Goal: Task Accomplishment & Management: Manage account settings

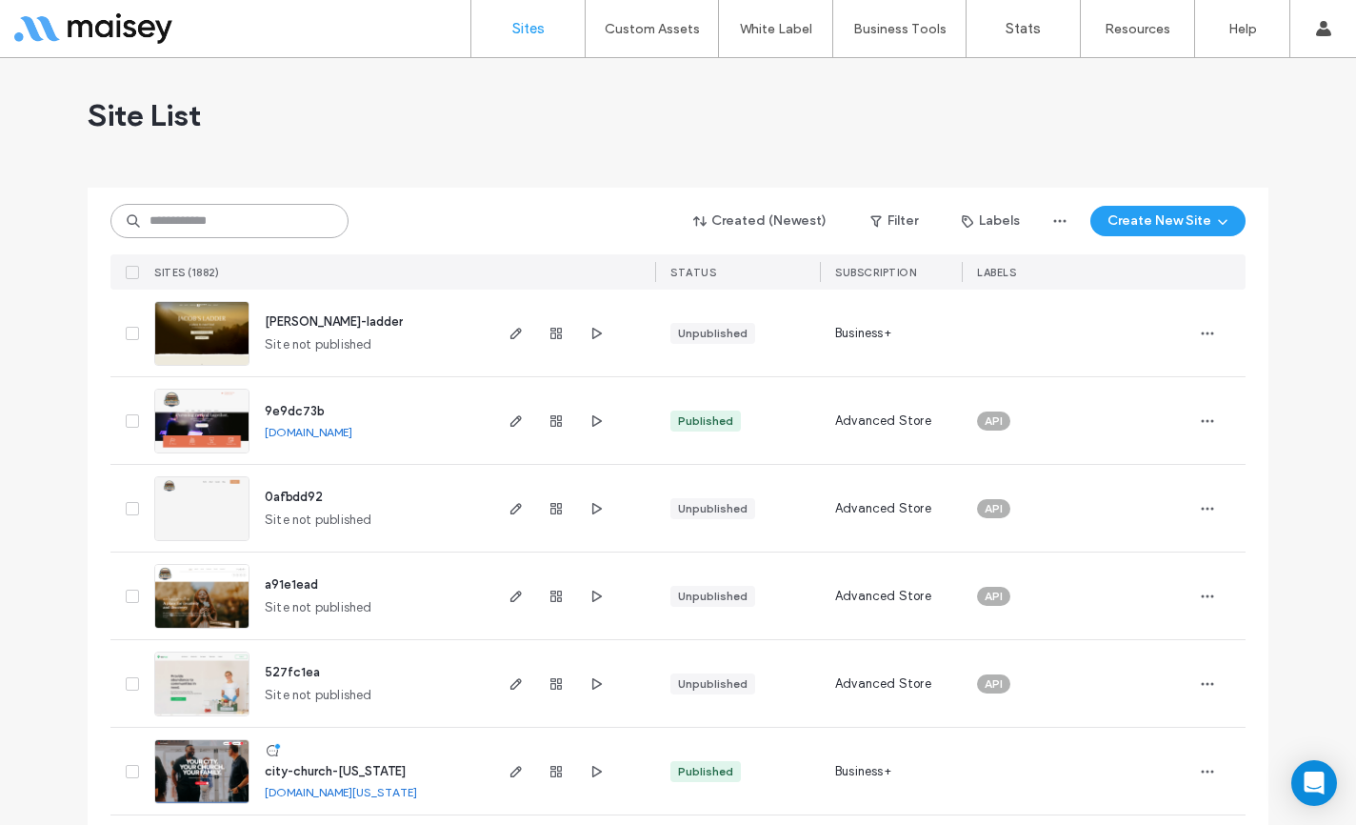
click at [208, 215] on input at bounding box center [229, 221] width 238 height 34
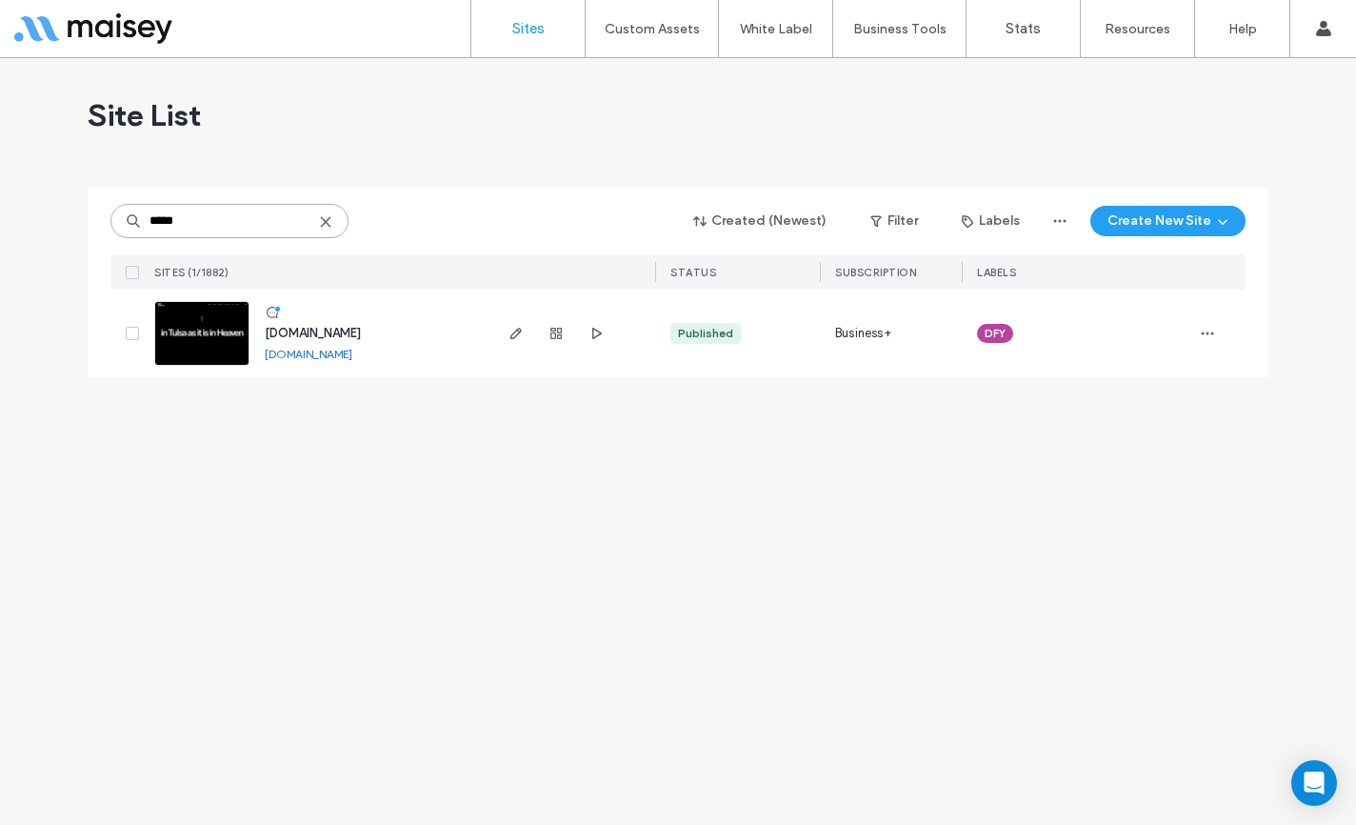
type input "*****"
click at [351, 330] on span "[DOMAIN_NAME]" at bounding box center [313, 333] width 96 height 14
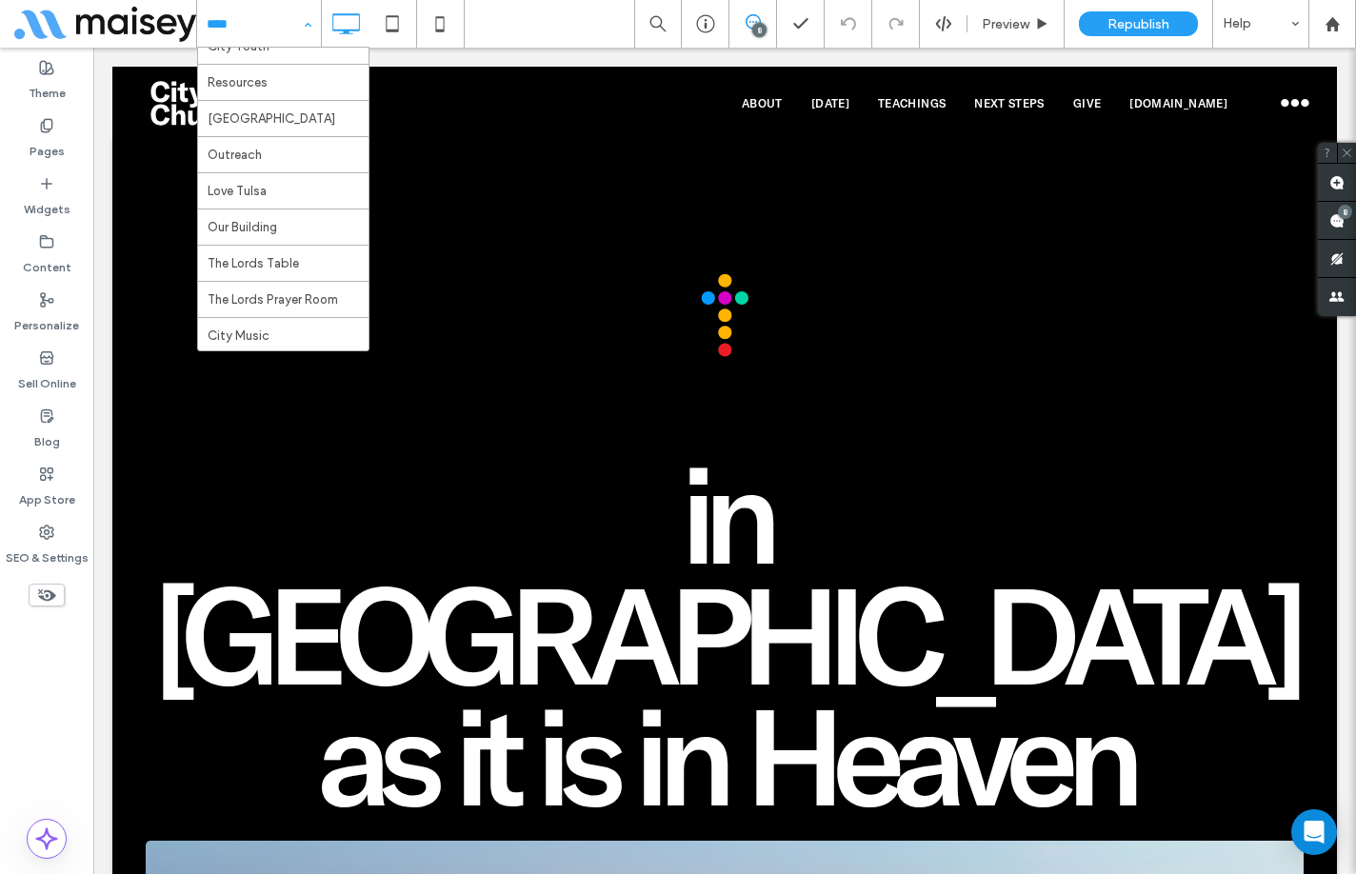
scroll to position [191, 0]
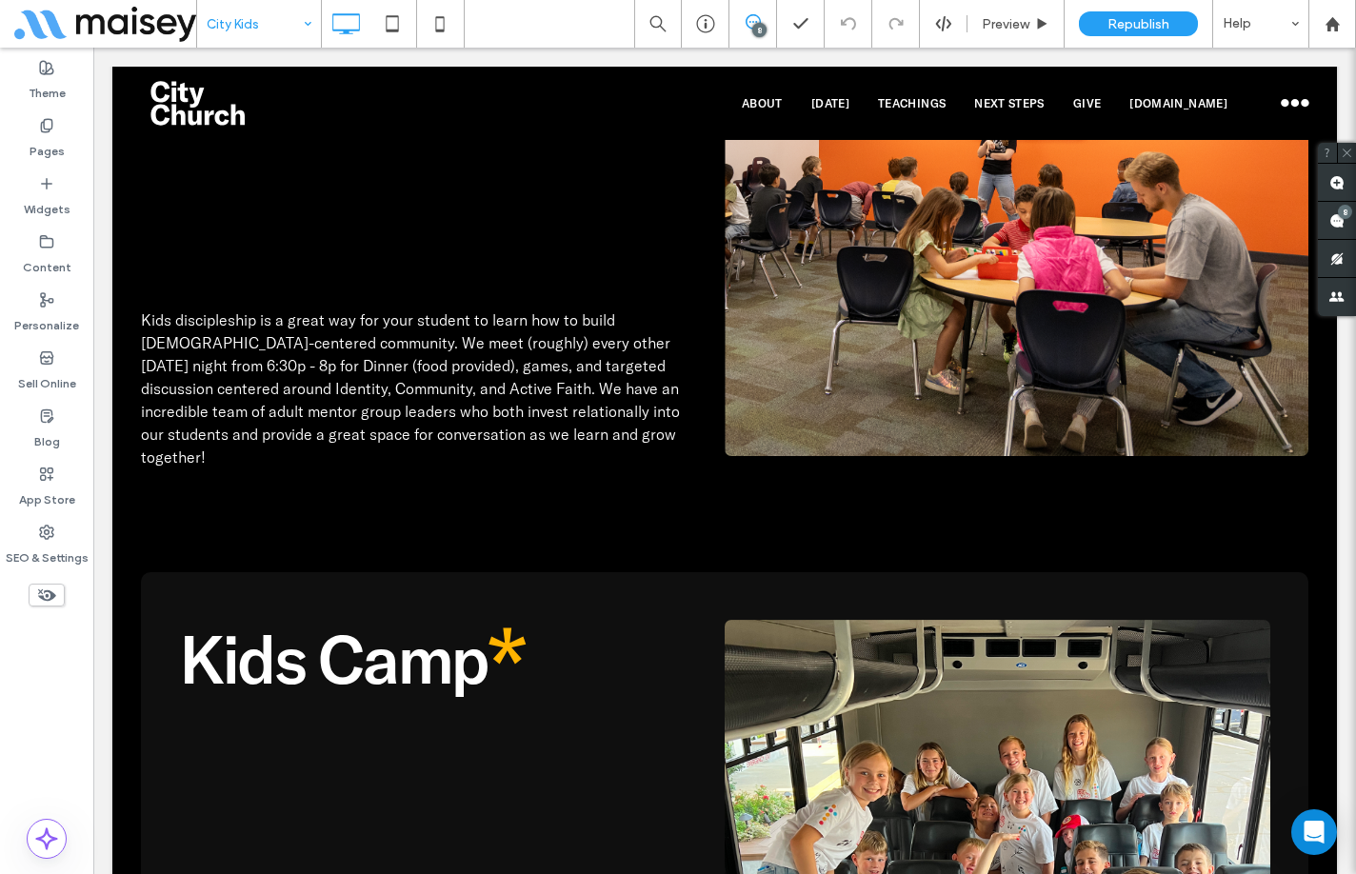
scroll to position [9431, 0]
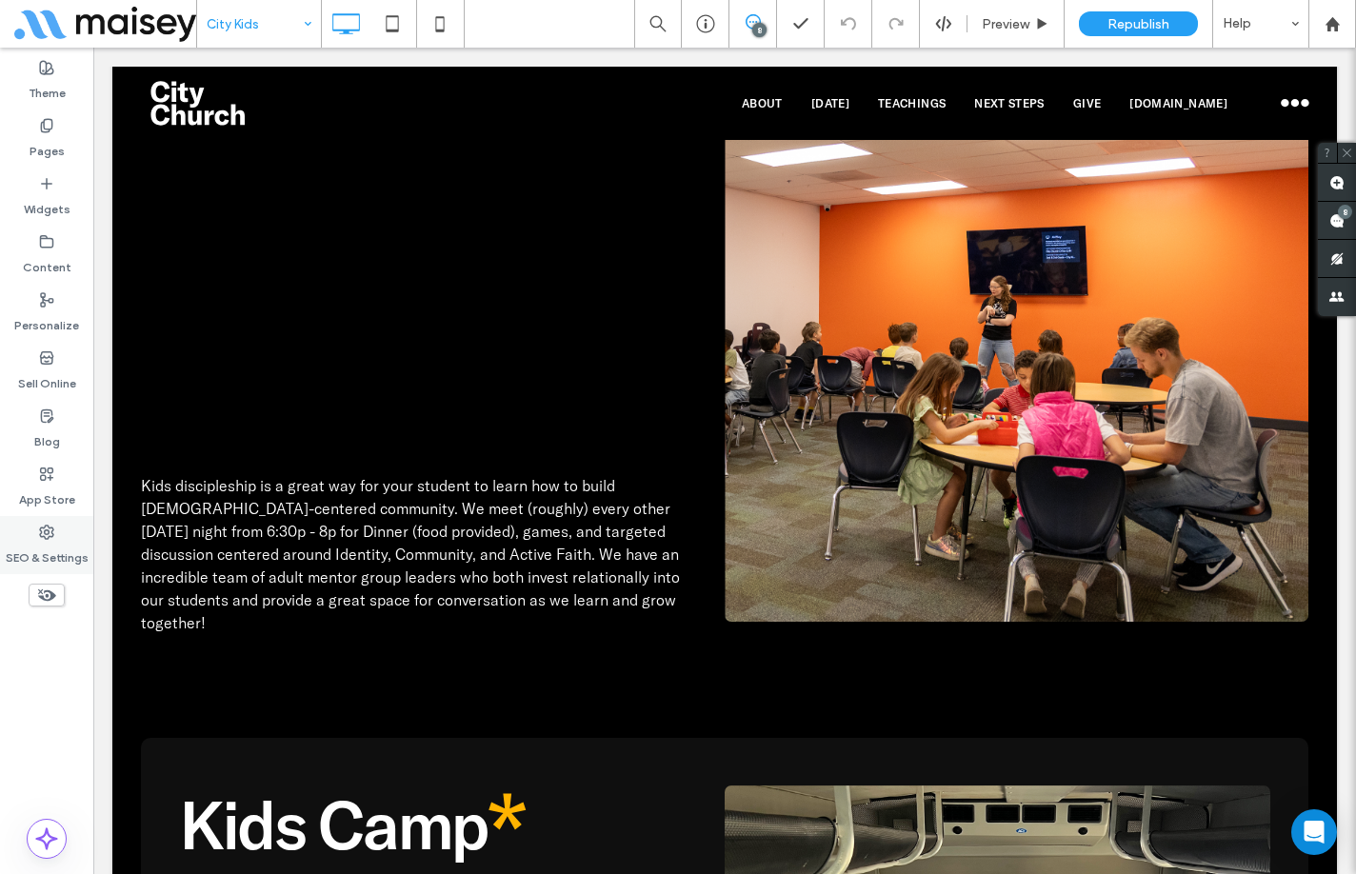
click at [50, 542] on label "SEO & Settings" at bounding box center [47, 553] width 83 height 27
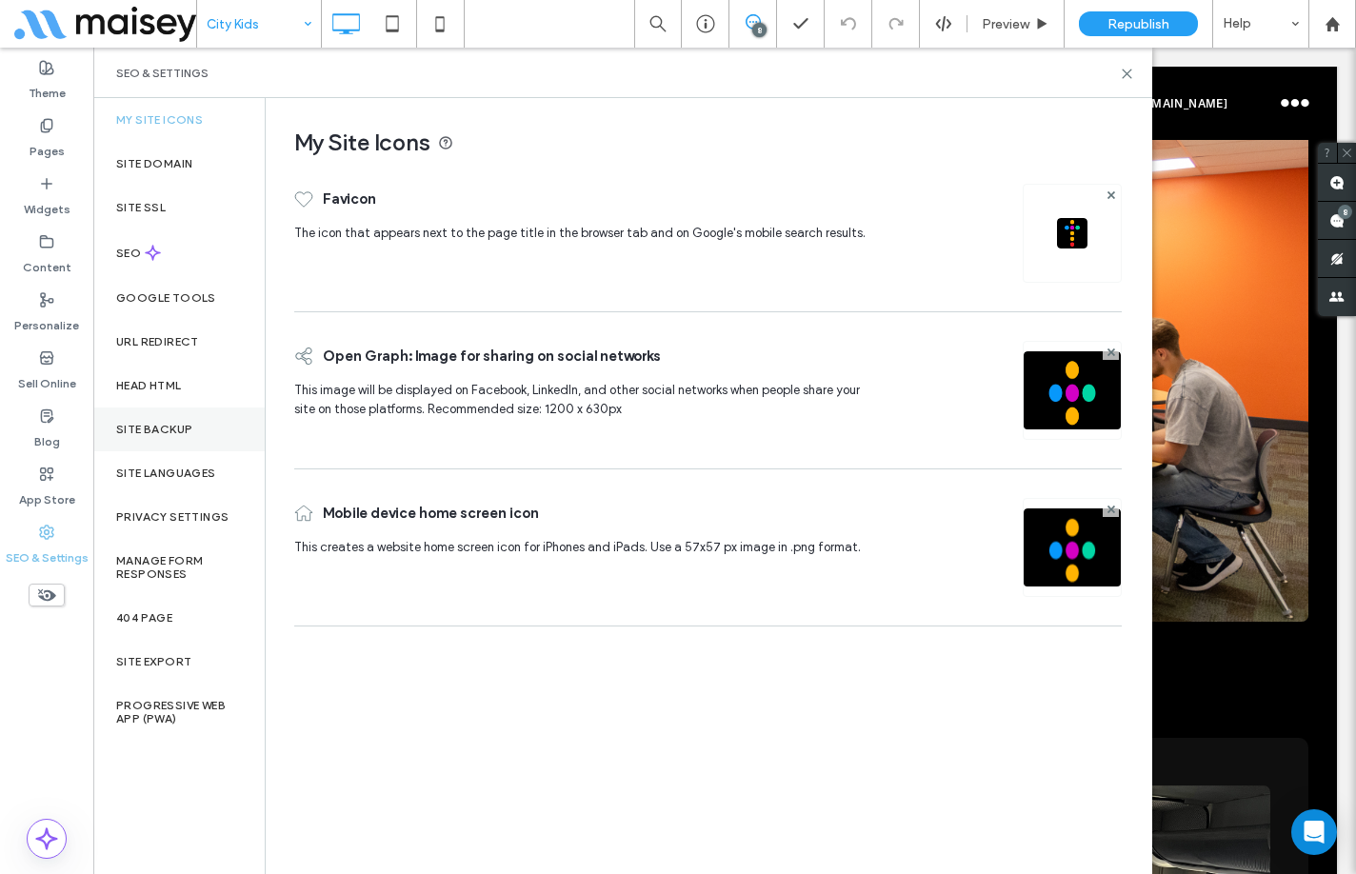
click at [179, 434] on label "Site Backup" at bounding box center [154, 429] width 76 height 13
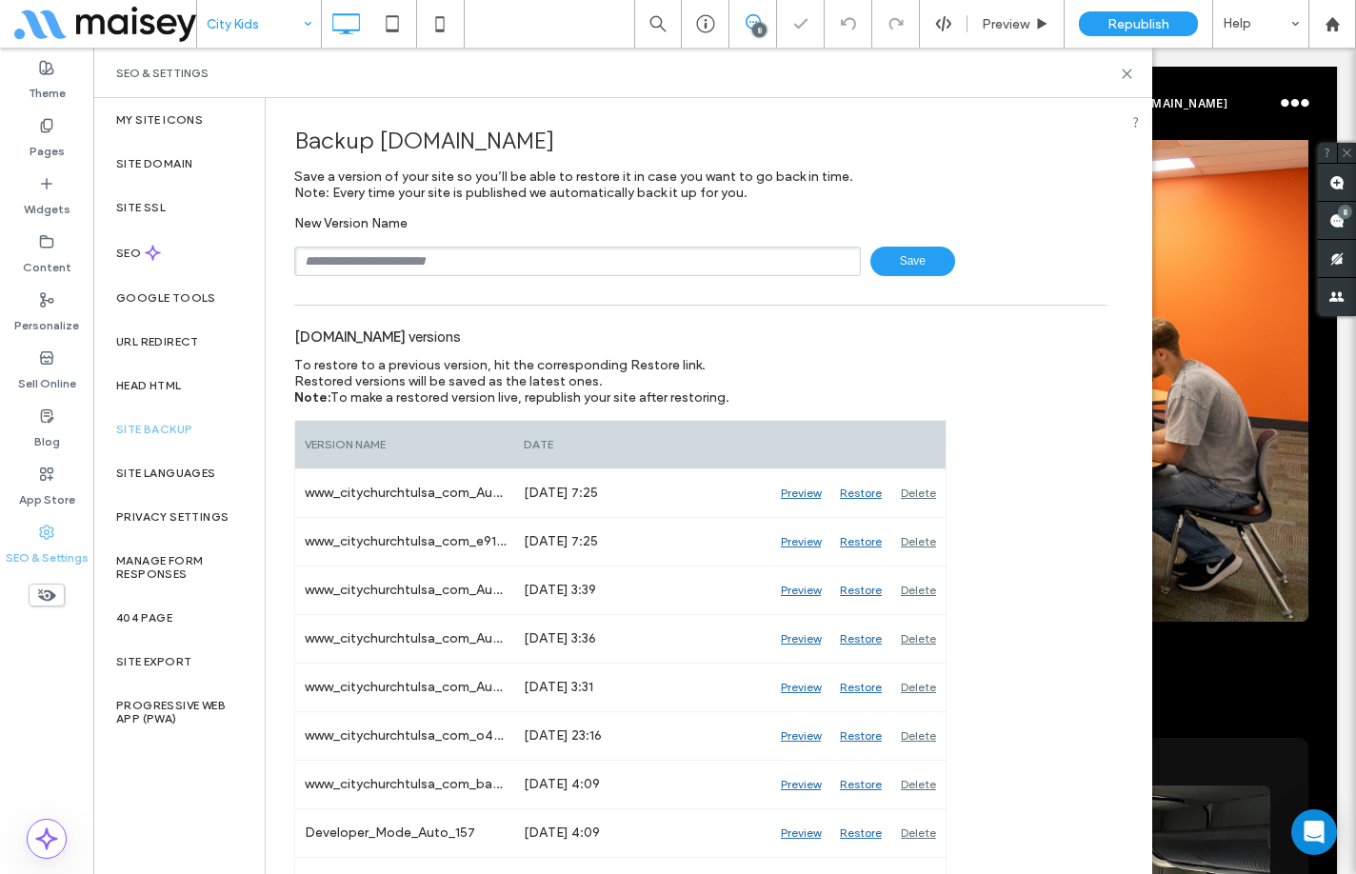
click at [504, 261] on input "text" at bounding box center [577, 262] width 567 height 30
type input "**********"
click at [923, 266] on span "Save" at bounding box center [913, 262] width 85 height 30
click at [1123, 78] on use at bounding box center [1127, 74] width 9 height 9
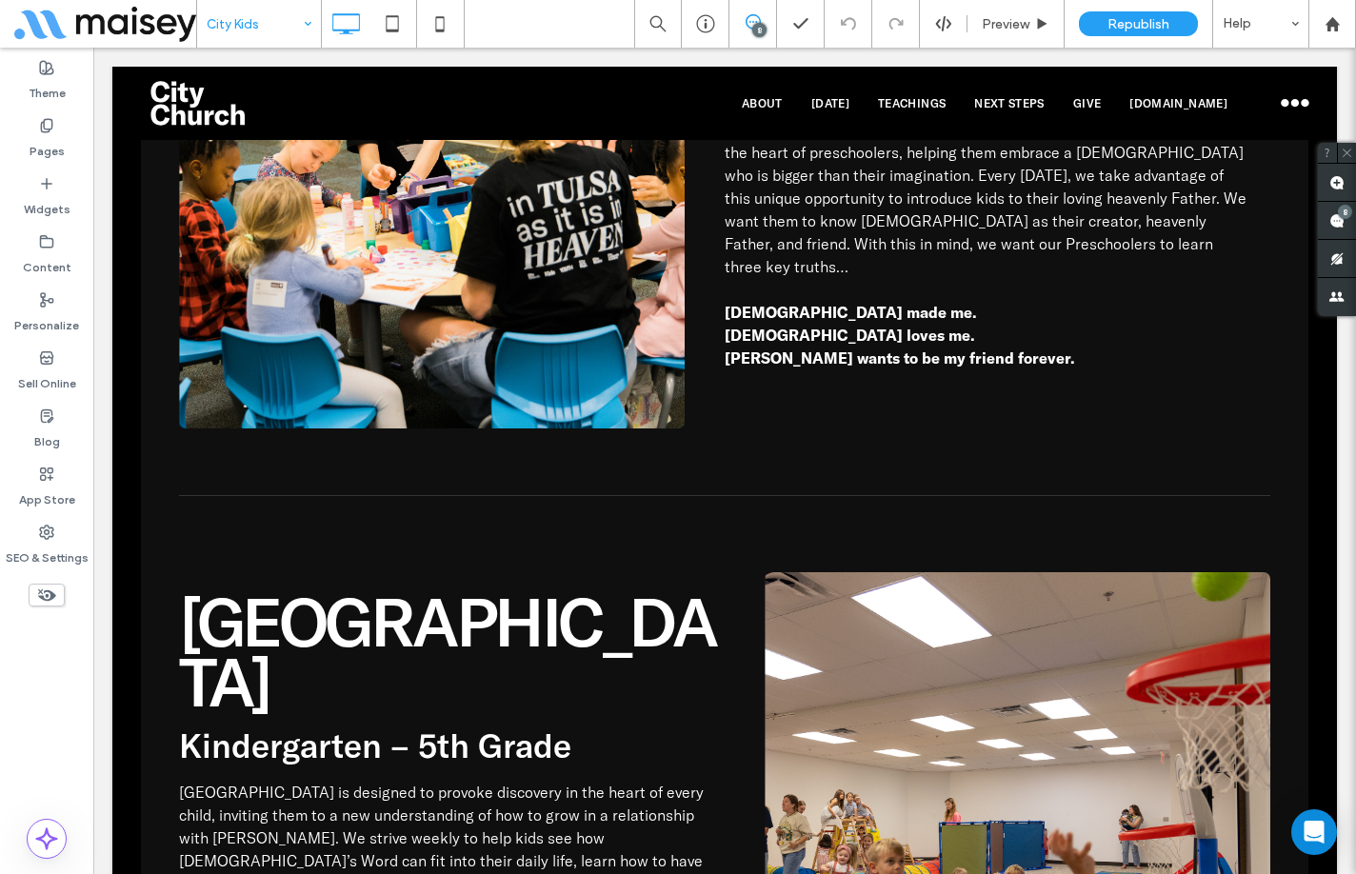
scroll to position [7335, 0]
click at [61, 712] on div "Theme Pages Widgets Content Personalize Sell Online Blog App Store SEO & Settin…" at bounding box center [46, 461] width 93 height 827
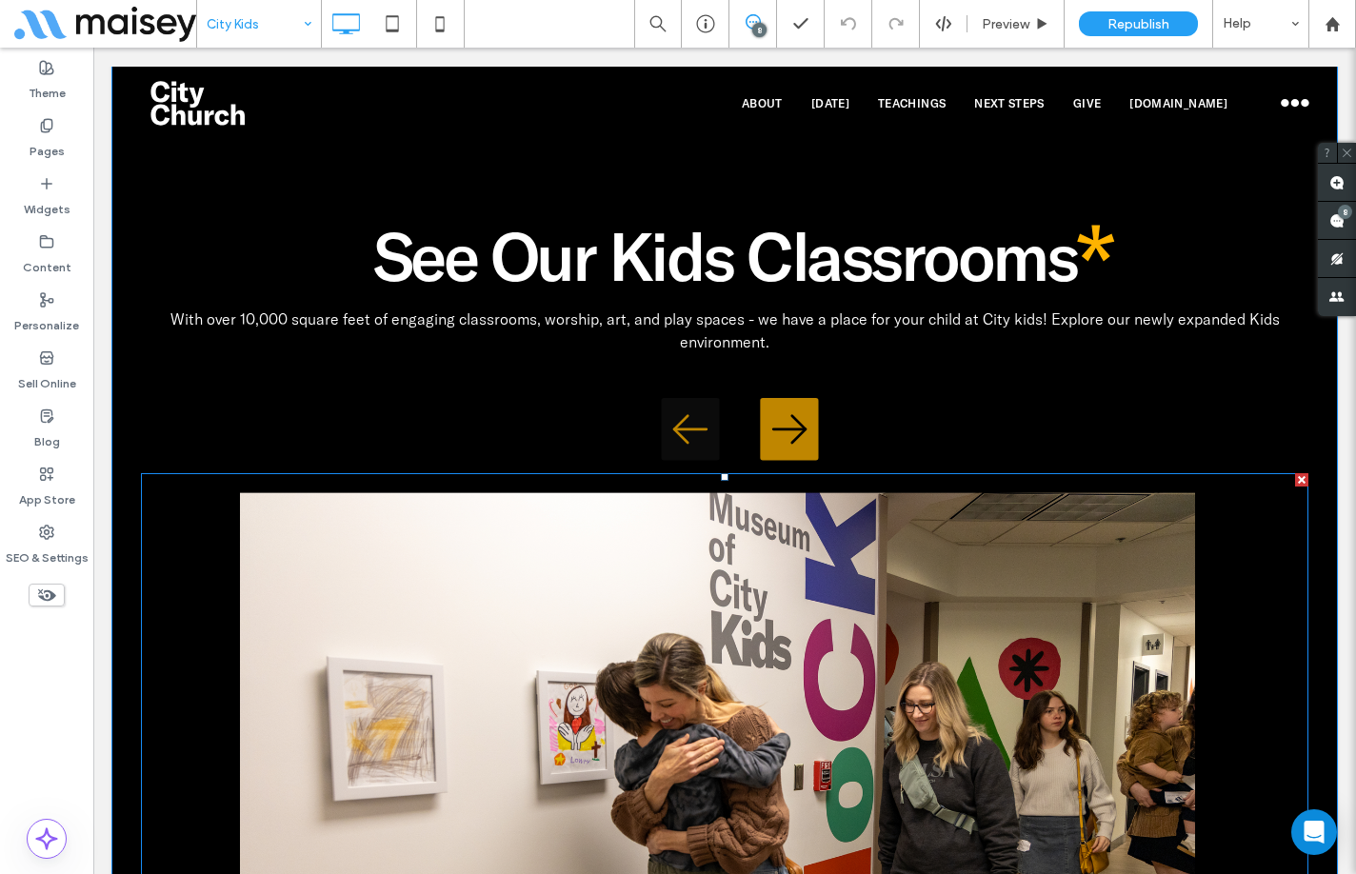
scroll to position [2000, 0]
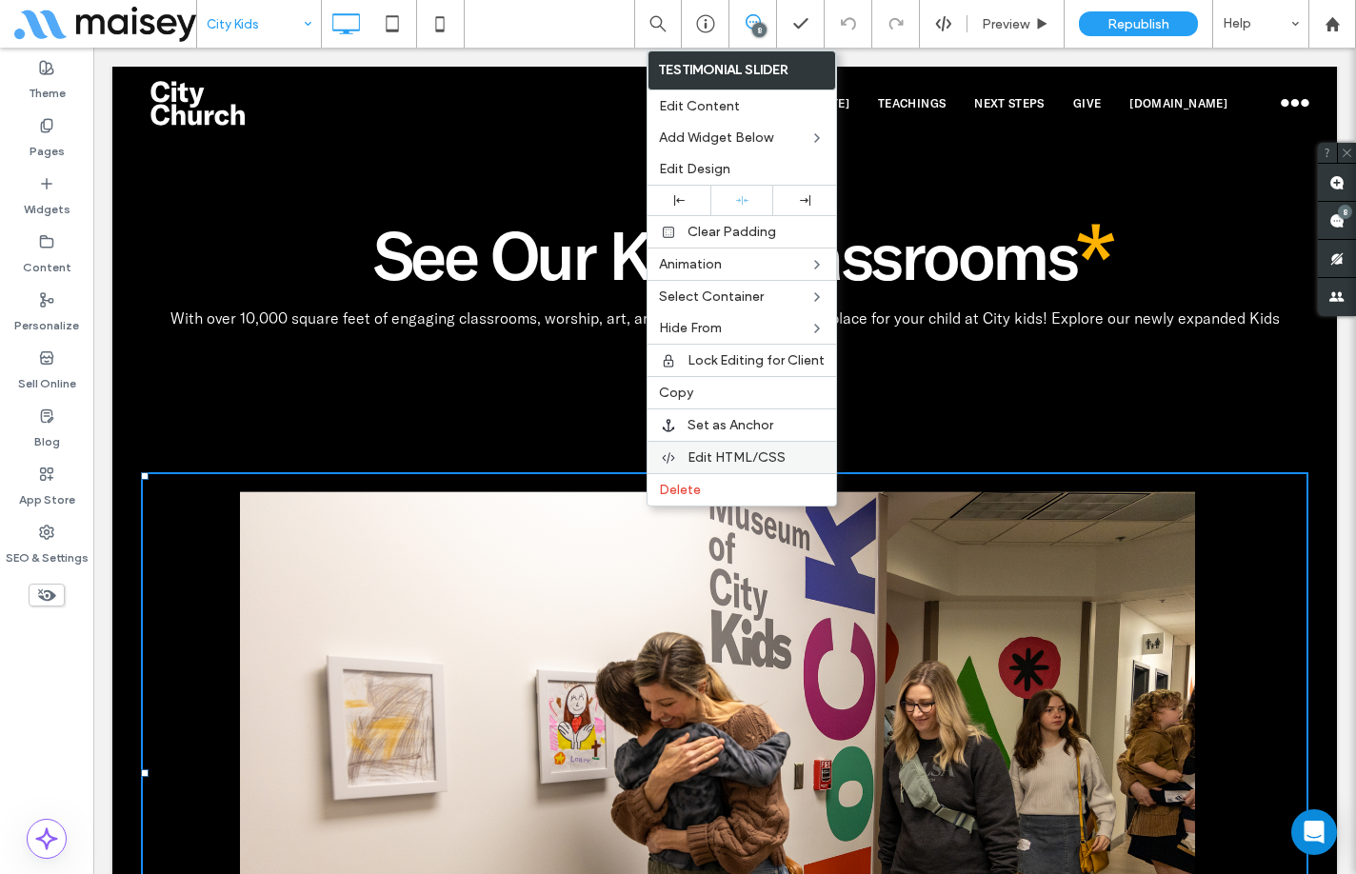
click at [731, 453] on span "Edit HTML/CSS" at bounding box center [737, 458] width 98 height 16
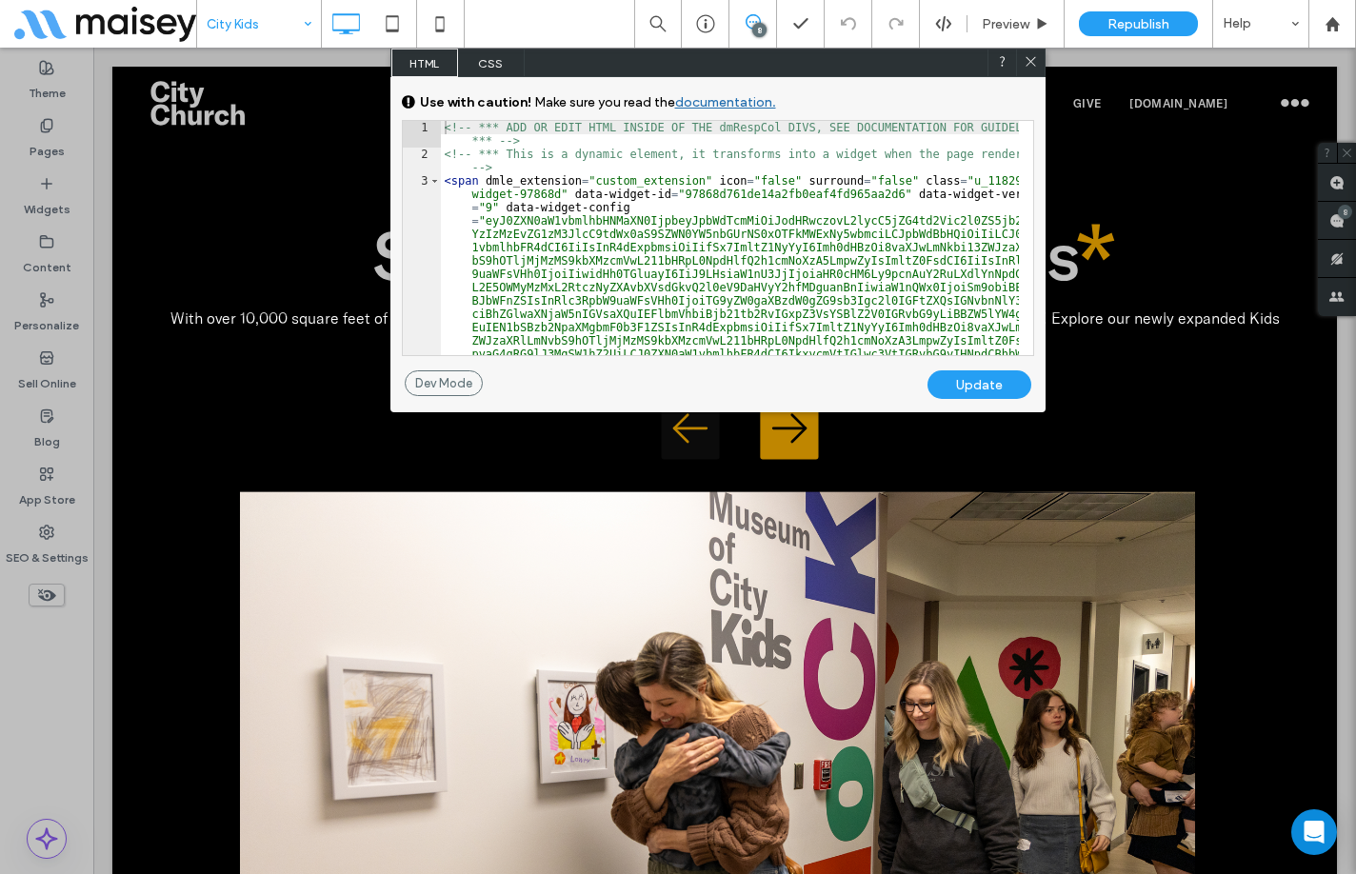
click at [496, 68] on span "CSS" at bounding box center [491, 63] width 67 height 29
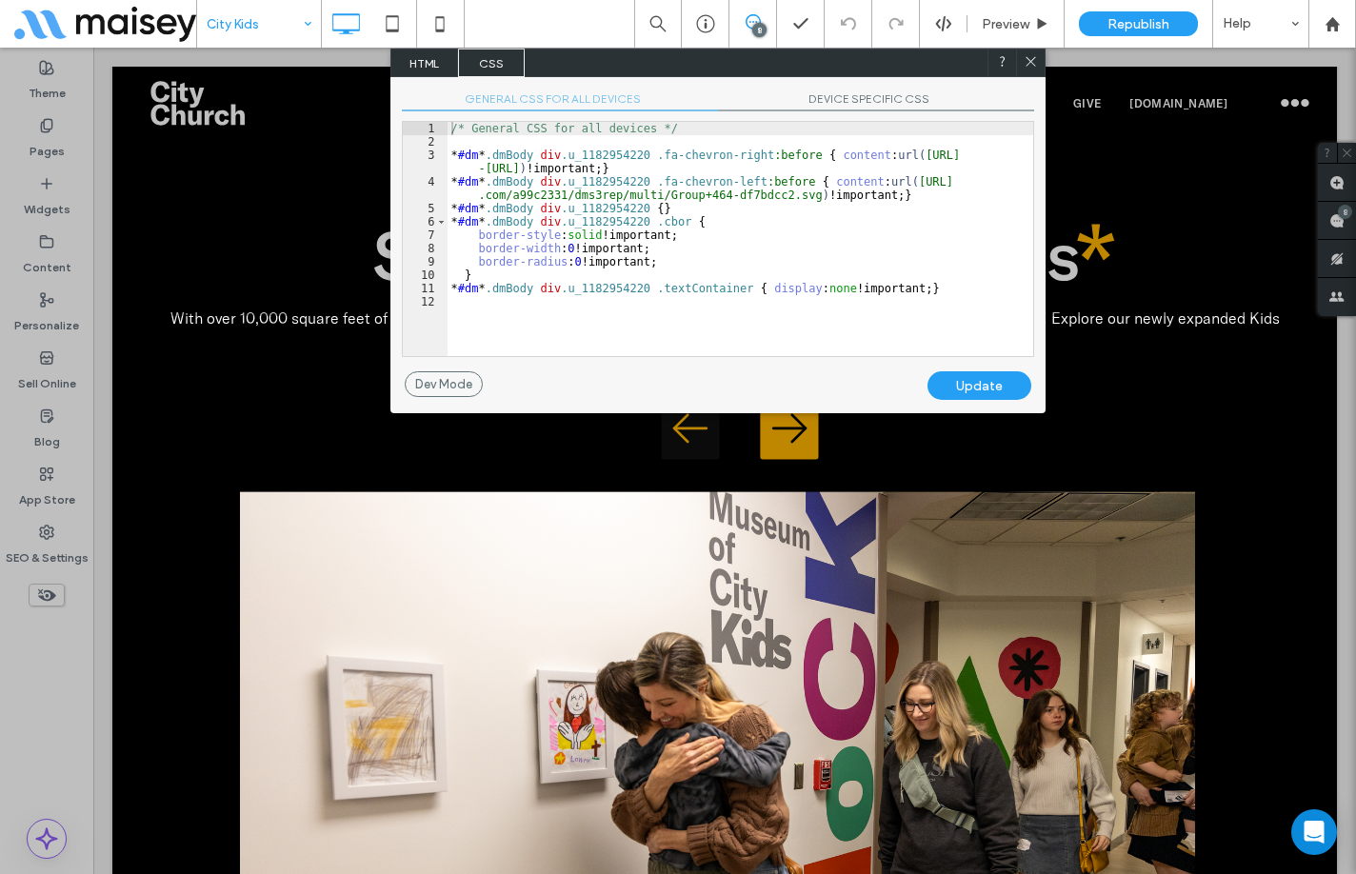
click at [699, 183] on div "/* General CSS for all devices */ * #dm * .dmBody div .u_1182954220 .fa-chevron…" at bounding box center [741, 252] width 586 height 261
click at [871, 95] on span "DEVICE SPECIFIC CSS" at bounding box center [876, 101] width 316 height 20
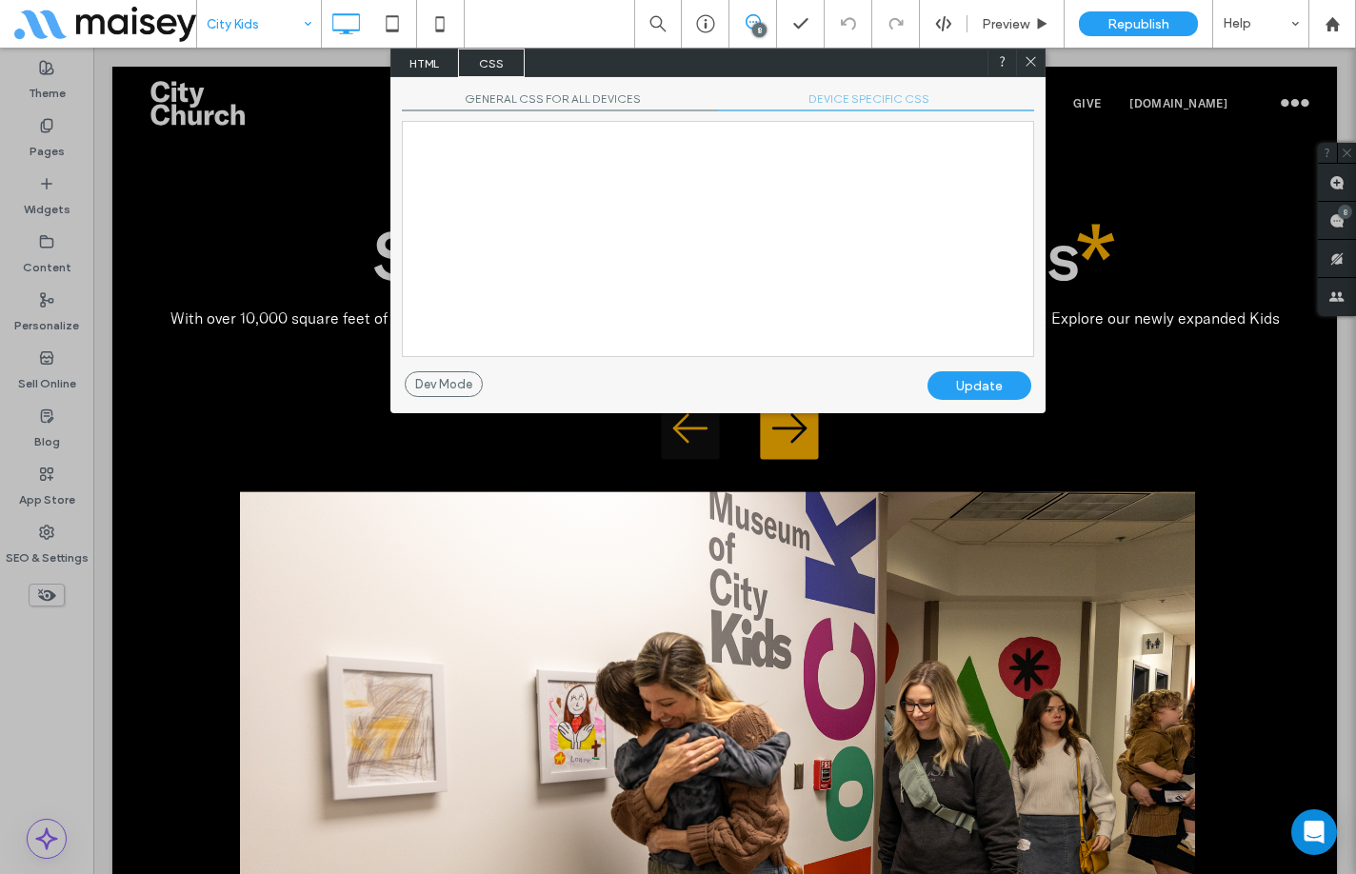
click at [834, 122] on div at bounding box center [718, 122] width 631 height 0
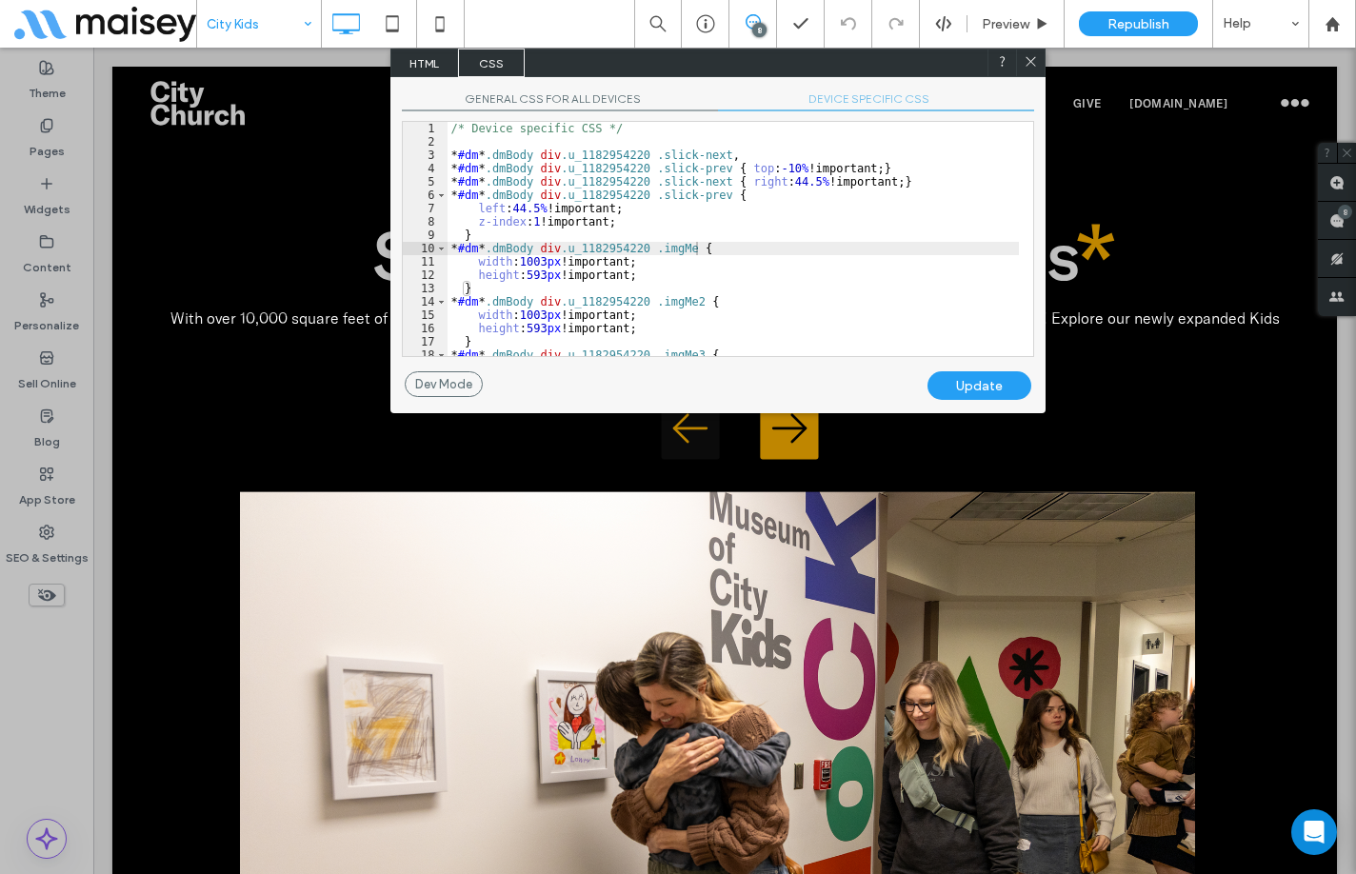
click at [655, 211] on div "/* Device specific CSS */ * #dm * .dmBody div .u_1182954220 .slick-next , * #dm…" at bounding box center [734, 252] width 572 height 261
click at [816, 172] on div "/* Device specific CSS */ * #dm * .dmBody div .u_1182954220 .slick-next , * #dm…" at bounding box center [734, 252] width 572 height 261
click at [779, 169] on div "/* Device specific CSS */ * #dm * .dmBody div .u_1182954220 .slick-next , * #dm…" at bounding box center [734, 252] width 572 height 261
drag, startPoint x: 872, startPoint y: 170, endPoint x: 746, endPoint y: 171, distance: 125.7
click at [746, 171] on div "/* Device specific CSS */ * #dm * .dmBody div .u_1182954220 .slick-next , * #dm…" at bounding box center [734, 252] width 572 height 261
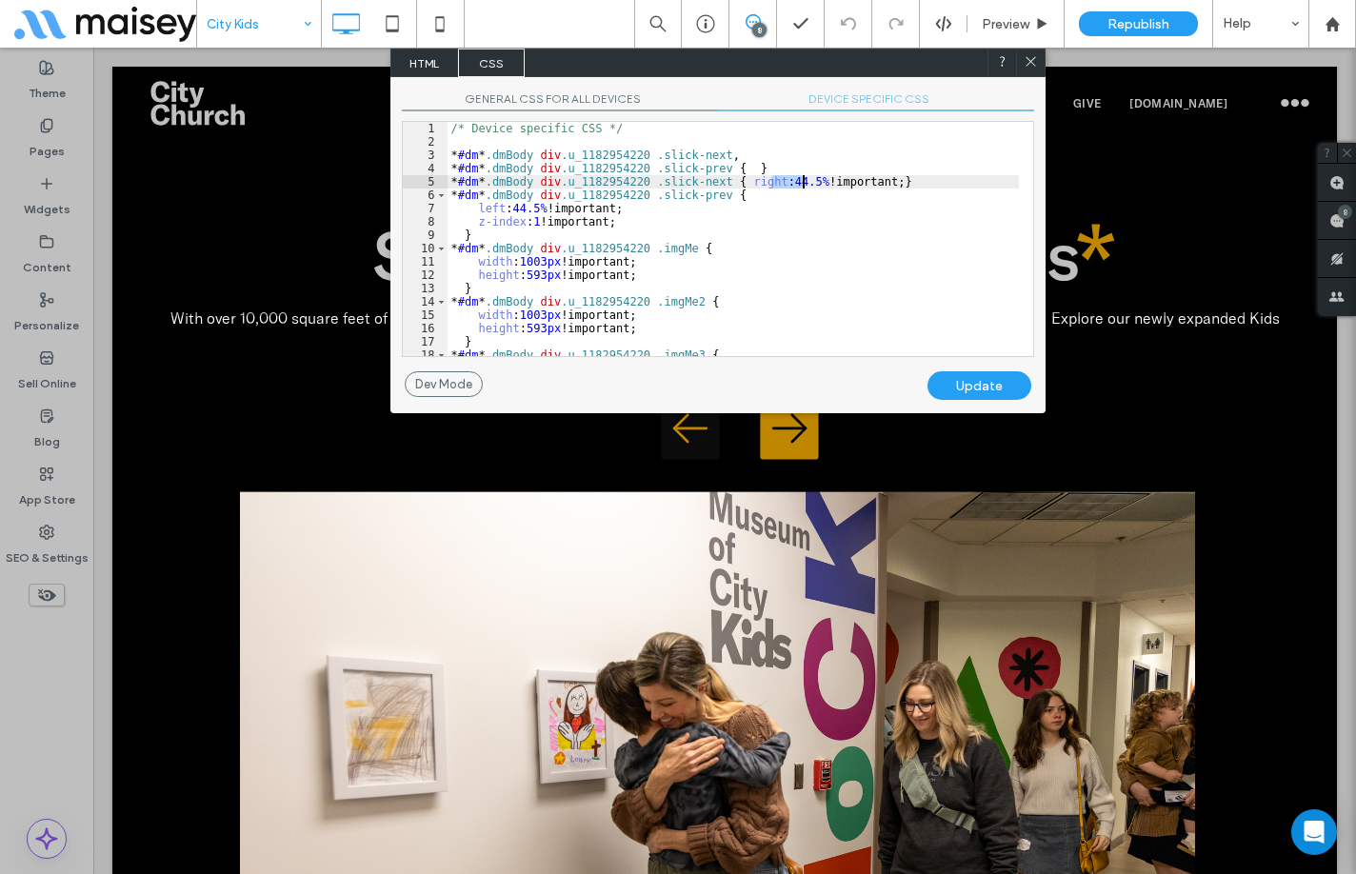
drag, startPoint x: 773, startPoint y: 184, endPoint x: 802, endPoint y: 182, distance: 28.6
click at [802, 182] on div "/* Device specific CSS */ * #dm * .dmBody div .u_1182954220 .slick-next , * #dm…" at bounding box center [734, 252] width 572 height 261
drag, startPoint x: 772, startPoint y: 183, endPoint x: 802, endPoint y: 182, distance: 30.5
click at [802, 182] on div "/* Device specific CSS */ * #dm * .dmBody div .u_1182954220 .slick-next , * #dm…" at bounding box center [734, 252] width 572 height 261
drag, startPoint x: 511, startPoint y: 208, endPoint x: 539, endPoint y: 207, distance: 28.6
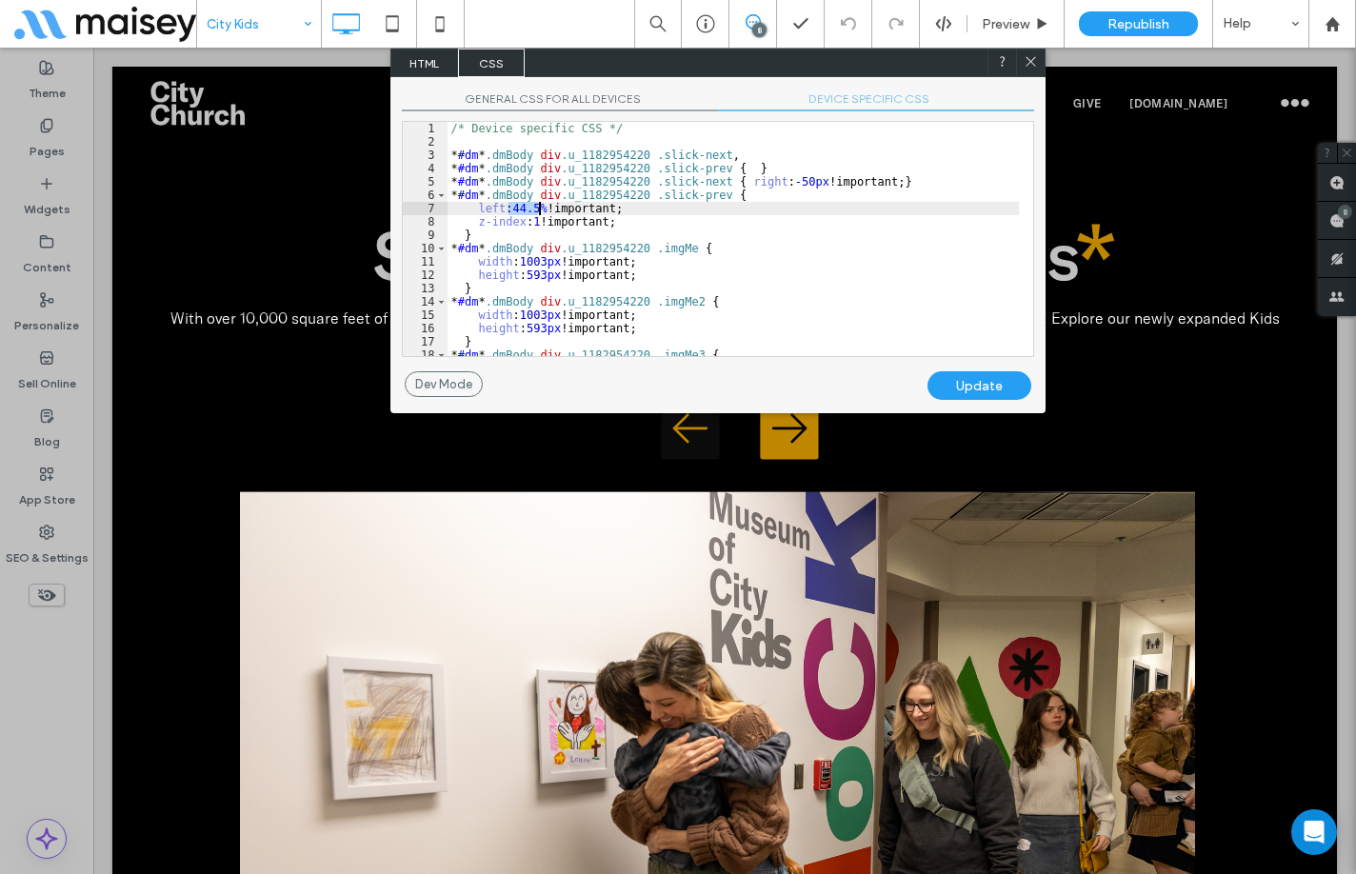
click at [539, 207] on div "/* Device specific CSS */ * #dm * .dmBody div .u_1182954220 .slick-next , * #dm…" at bounding box center [734, 252] width 572 height 261
click at [994, 384] on div "Update" at bounding box center [980, 386] width 104 height 29
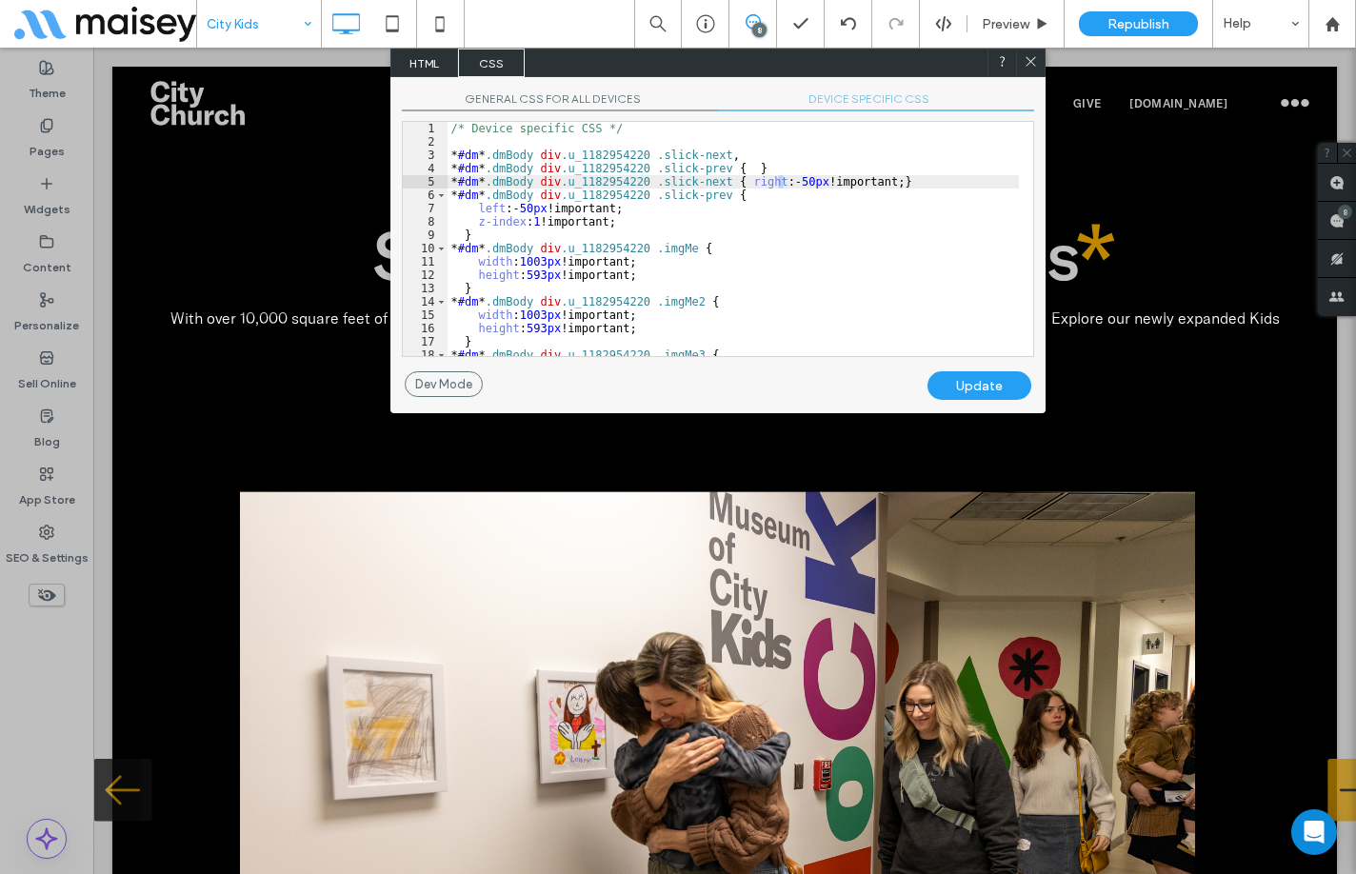
click at [782, 183] on div "/* Device specific CSS */ * #dm * .dmBody div .u_1182954220 .slick-next , * #dm…" at bounding box center [734, 252] width 572 height 261
click at [522, 209] on div "/* Device specific CSS */ * #dm * .dmBody div .u_1182954220 .slick-next , * #dm…" at bounding box center [734, 252] width 572 height 261
click at [781, 182] on div "/* Device specific CSS */ * #dm * .dmBody div .u_1182954220 .slick-next , * #dm…" at bounding box center [734, 252] width 572 height 261
click at [776, 184] on div "/* Device specific CSS */ * #dm * .dmBody div .u_1182954220 .slick-next , * #dm…" at bounding box center [734, 252] width 572 height 261
click at [987, 385] on div "Update" at bounding box center [980, 386] width 104 height 29
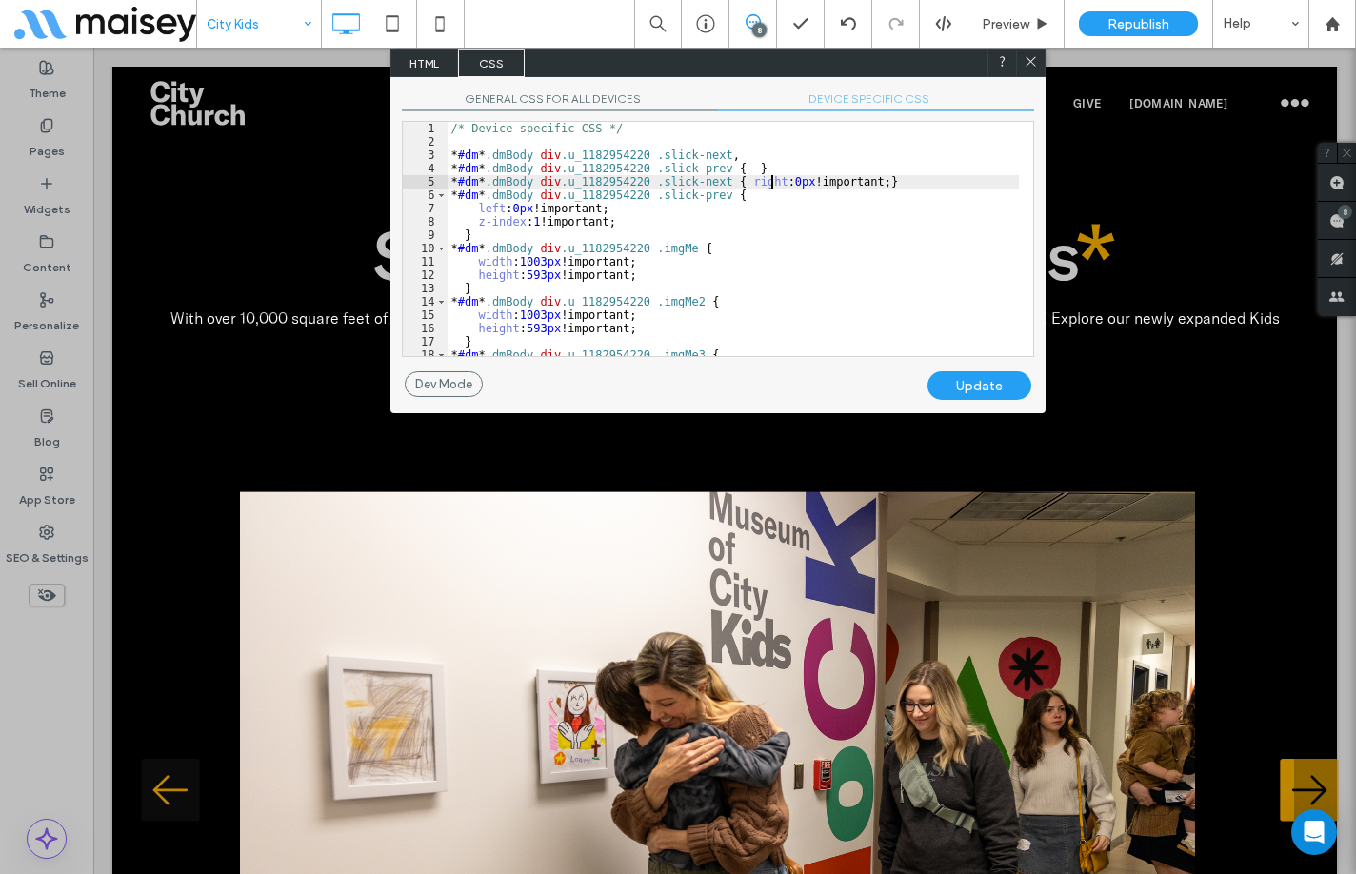
click at [773, 180] on div "/* Device specific CSS */ * #dm * .dmBody div .u_1182954220 .slick-next , * #dm…" at bounding box center [734, 252] width 572 height 261
click at [506, 209] on div "/* Device specific CSS */ * #dm * .dmBody div .u_1182954220 .slick-next , * #dm…" at bounding box center [734, 252] width 572 height 261
click at [778, 182] on div "/* Device specific CSS */ * #dm * .dmBody div .u_1182954220 .slick-next , * #dm…" at bounding box center [734, 252] width 572 height 261
click at [999, 375] on div "Update" at bounding box center [980, 386] width 104 height 29
click at [776, 183] on div "/* Device specific CSS */ * #dm * .dmBody div .u_1182954220 .slick-next , * #dm…" at bounding box center [734, 252] width 572 height 261
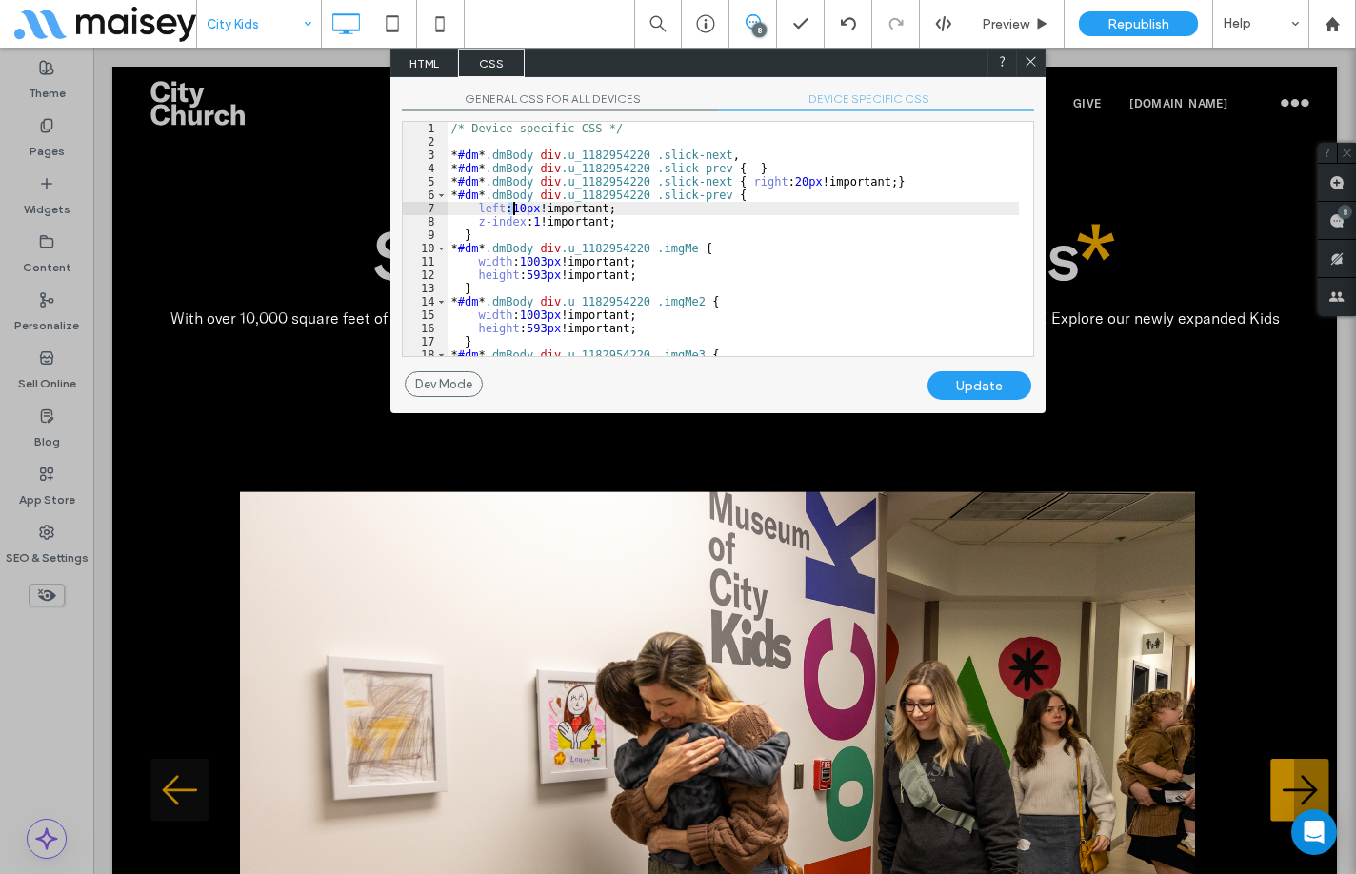
click at [515, 206] on div "/* Device specific CSS */ * #dm * .dmBody div .u_1182954220 .slick-next , * #dm…" at bounding box center [734, 252] width 572 height 261
click at [991, 384] on div "Update" at bounding box center [980, 386] width 104 height 29
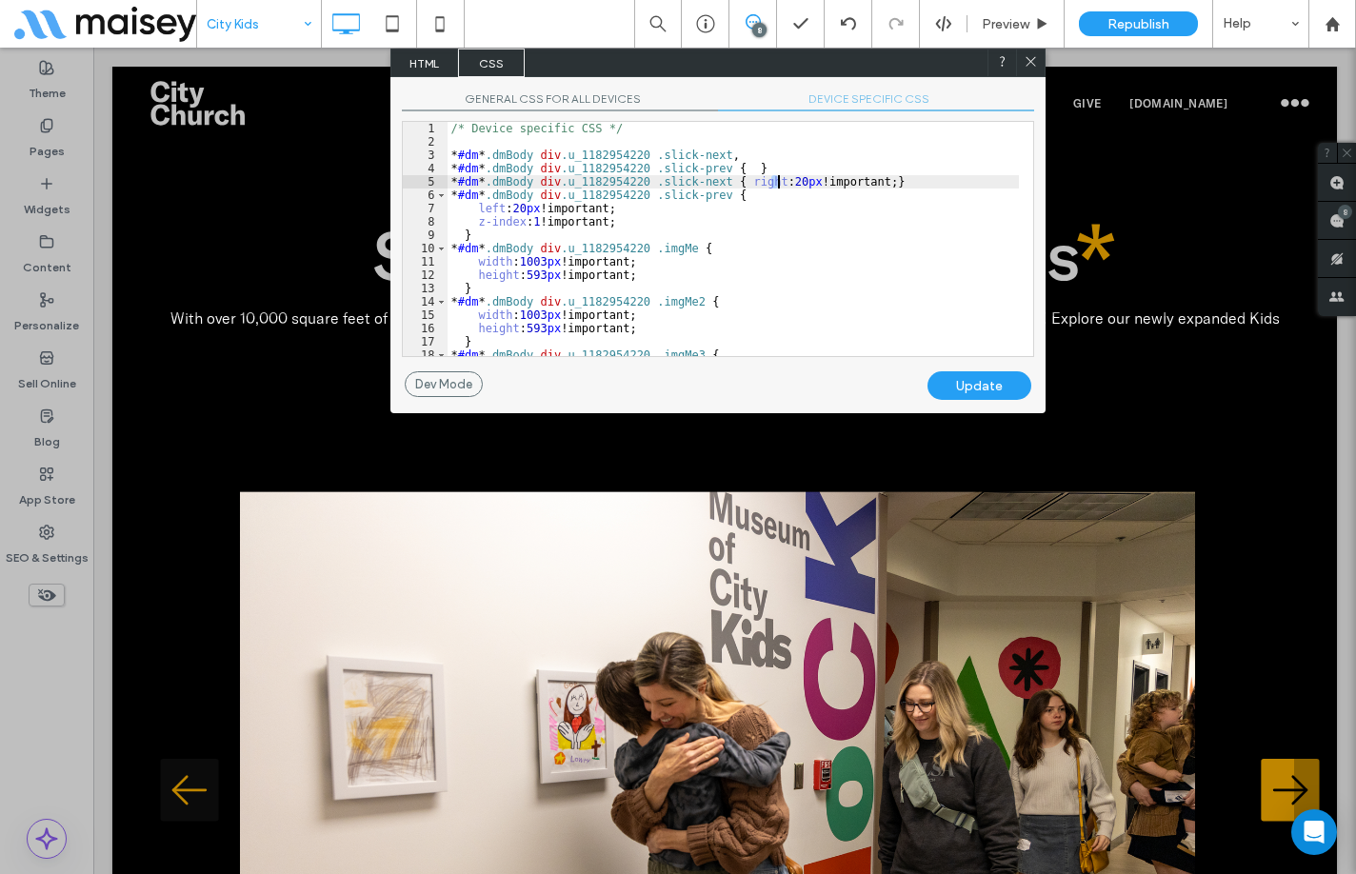
click at [776, 183] on div "/* Device specific CSS */ * #dm * .dmBody div .u_1182954220 .slick-next , * #dm…" at bounding box center [734, 252] width 572 height 261
click at [962, 376] on div "Update" at bounding box center [980, 386] width 104 height 29
click at [1026, 55] on icon at bounding box center [1031, 61] width 14 height 14
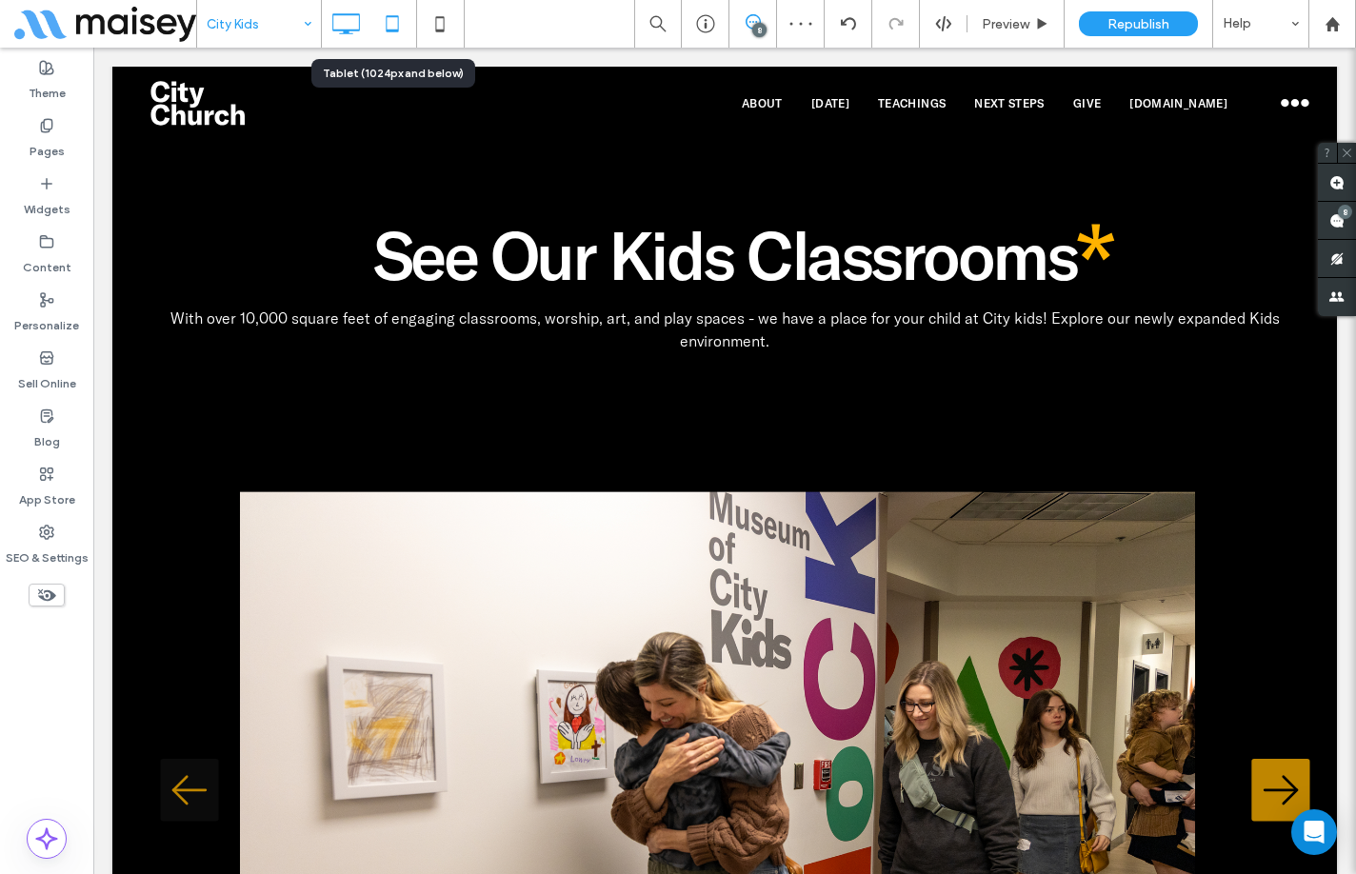
click at [402, 20] on icon at bounding box center [392, 24] width 38 height 38
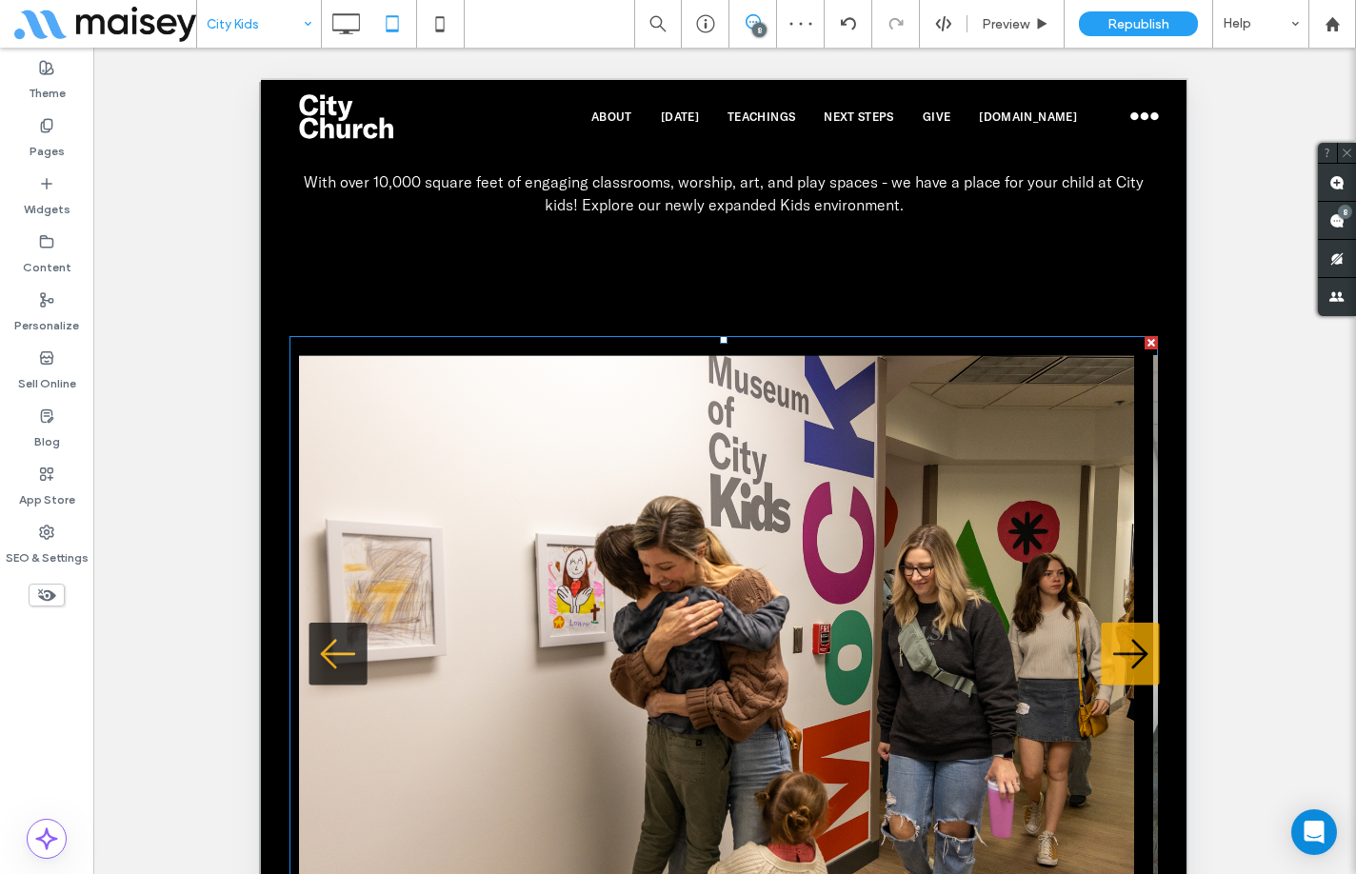
scroll to position [2096, 0]
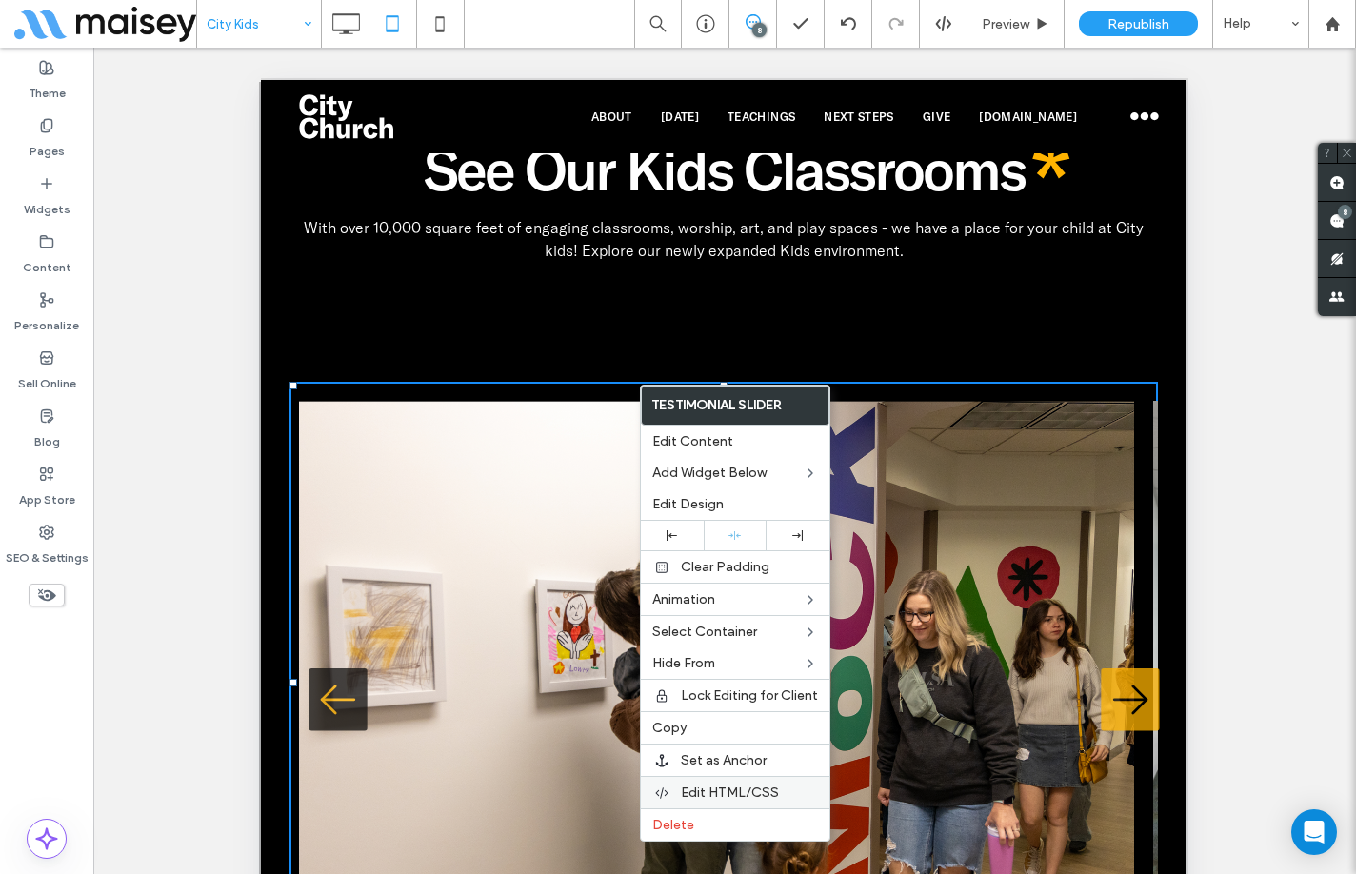
click at [748, 792] on span "Edit HTML/CSS" at bounding box center [730, 793] width 98 height 16
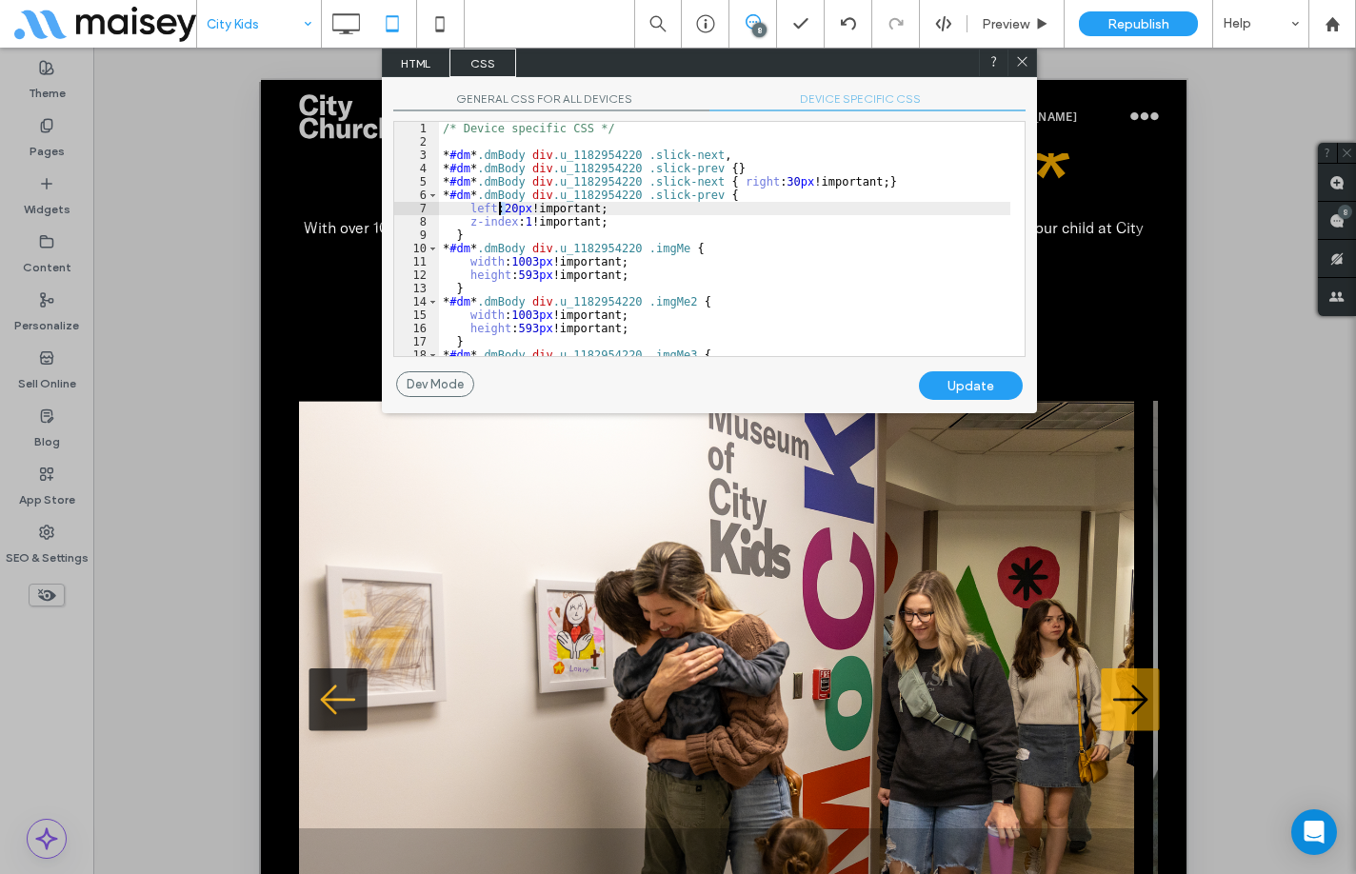
click at [501, 212] on div "/* Device specific CSS */ * #dm * .dmBody div .u_1182954220 .slick-next , * #dm…" at bounding box center [725, 252] width 572 height 261
type textarea "**"
click at [976, 389] on div "Update" at bounding box center [971, 386] width 104 height 29
click at [505, 210] on div "/* Device specific CSS */ * #dm * .dmBody div .u_1182954220 .slick-next , * #dm…" at bounding box center [725, 252] width 572 height 261
click at [982, 387] on div "Update" at bounding box center [971, 386] width 104 height 29
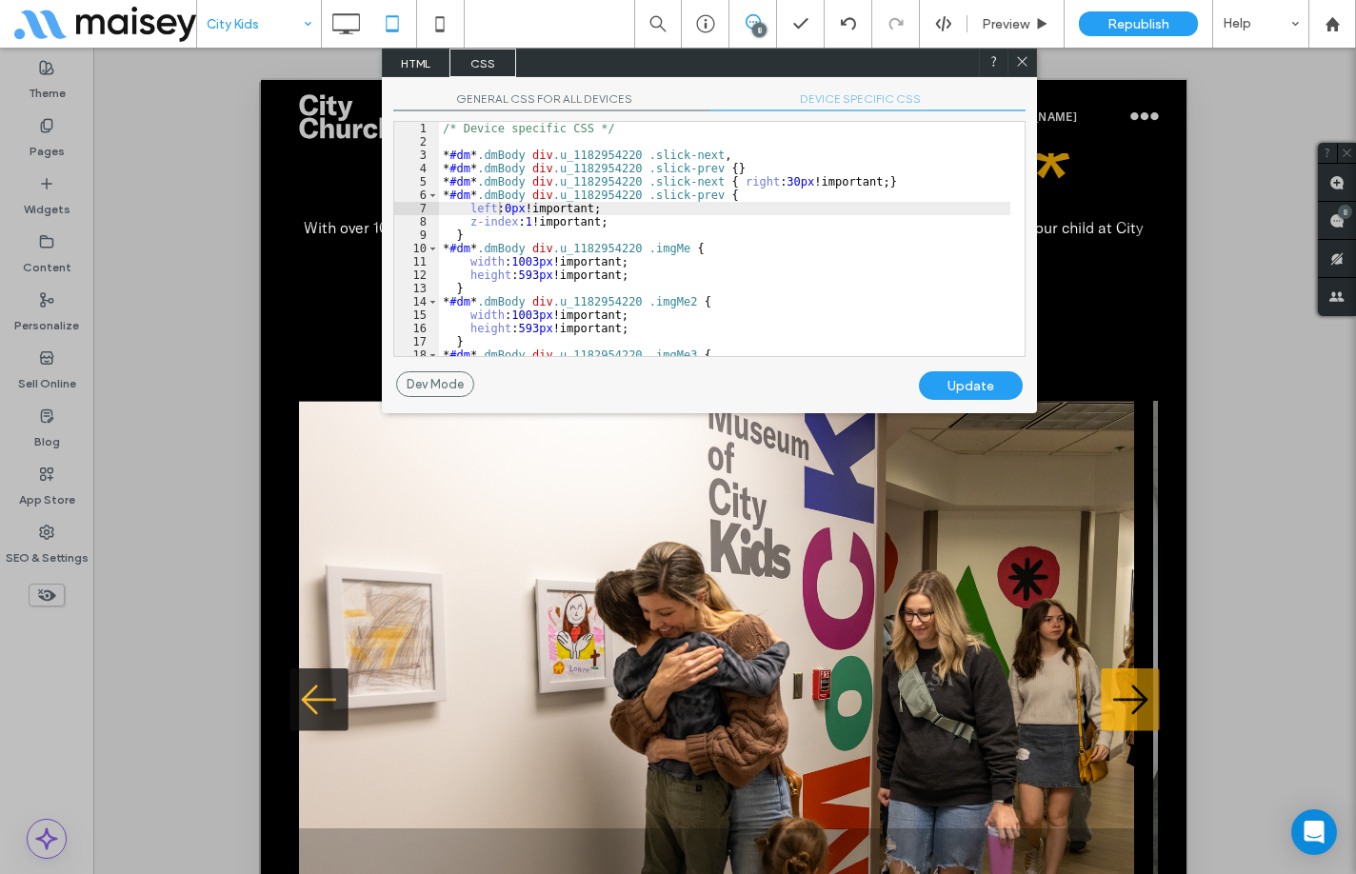
click at [1017, 62] on icon at bounding box center [1022, 61] width 14 height 14
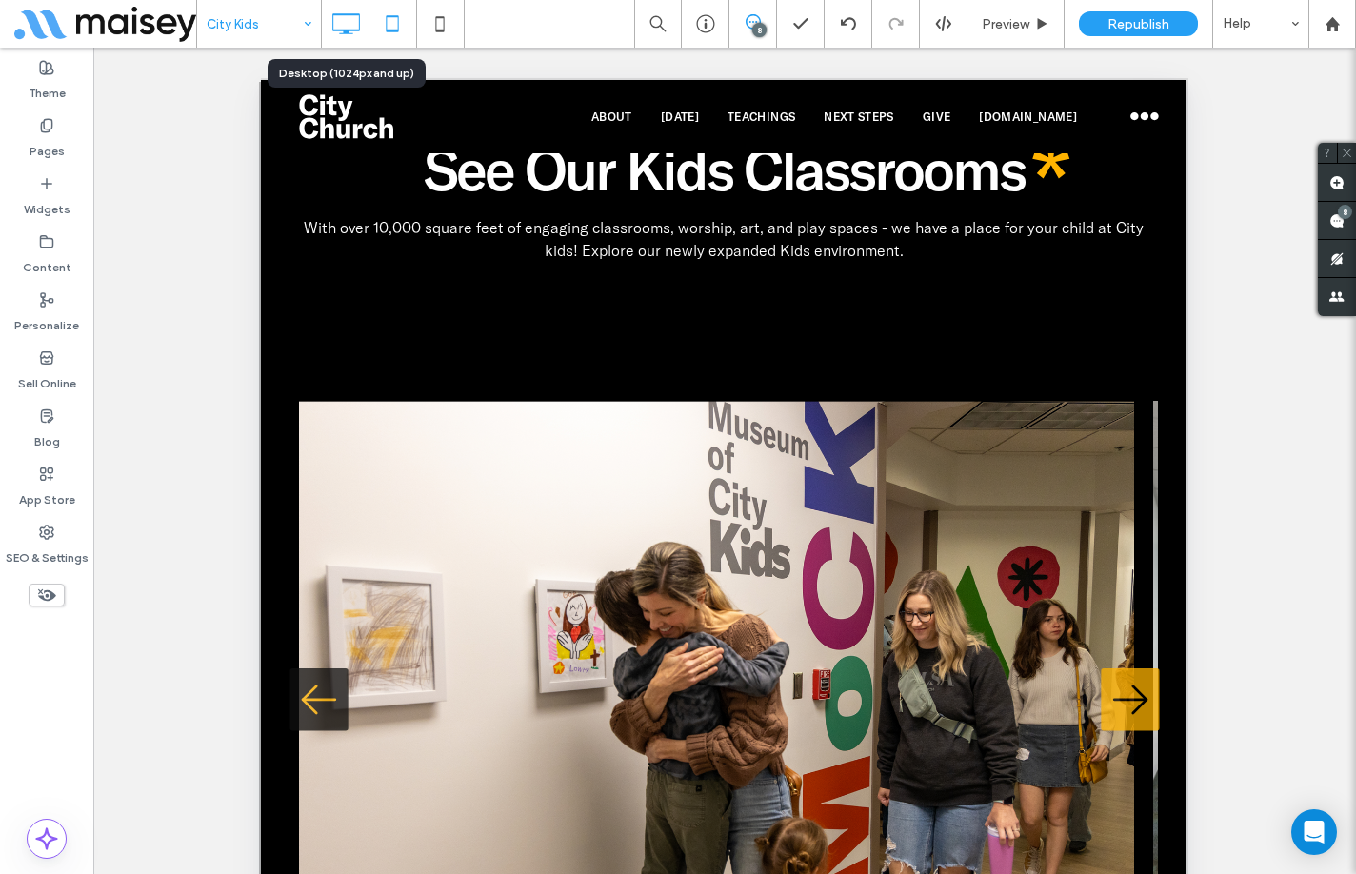
click at [355, 32] on icon at bounding box center [346, 24] width 38 height 38
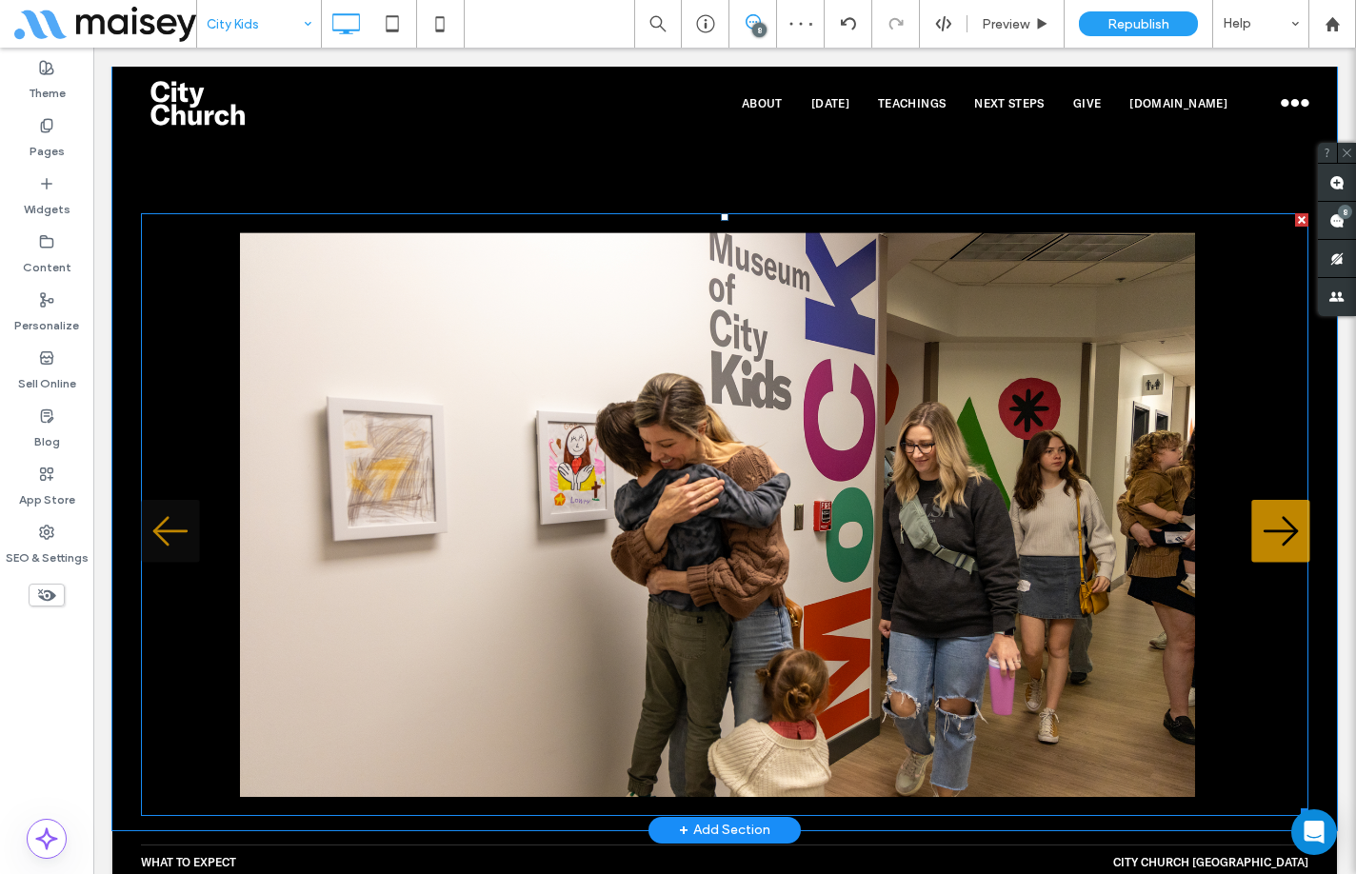
scroll to position [2000, 0]
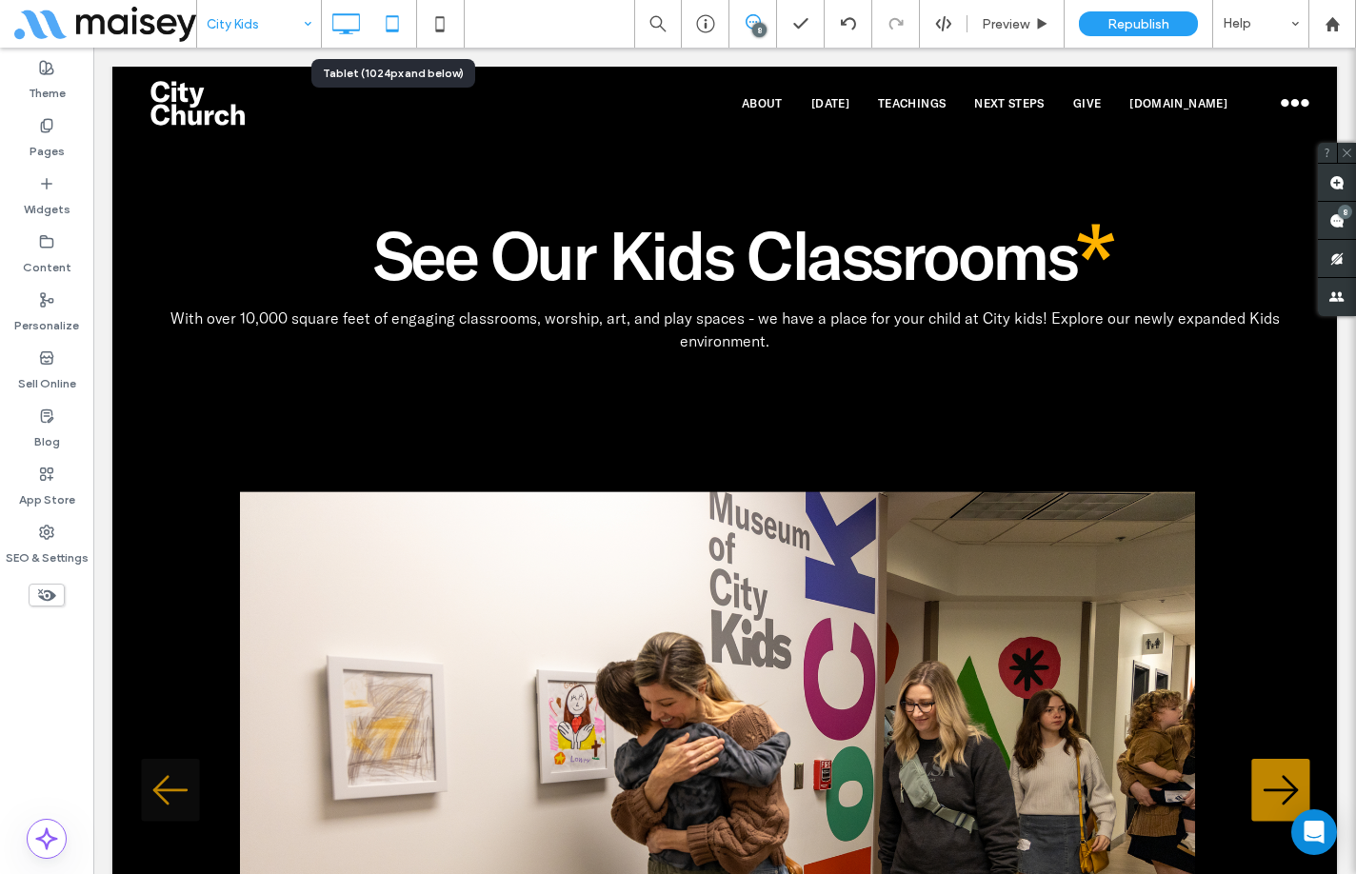
click at [379, 16] on icon at bounding box center [392, 24] width 38 height 38
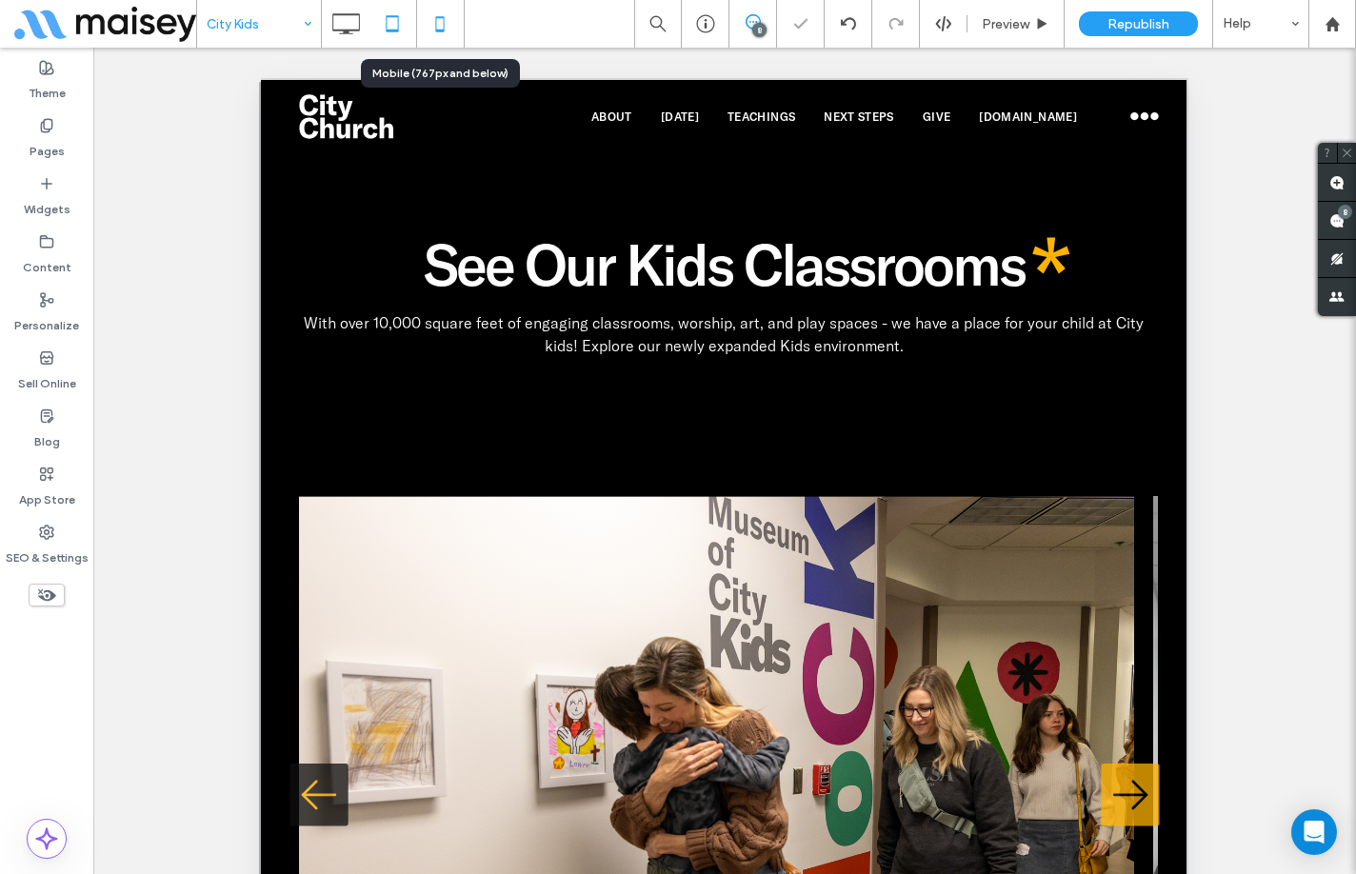
click at [438, 22] on icon at bounding box center [440, 24] width 38 height 38
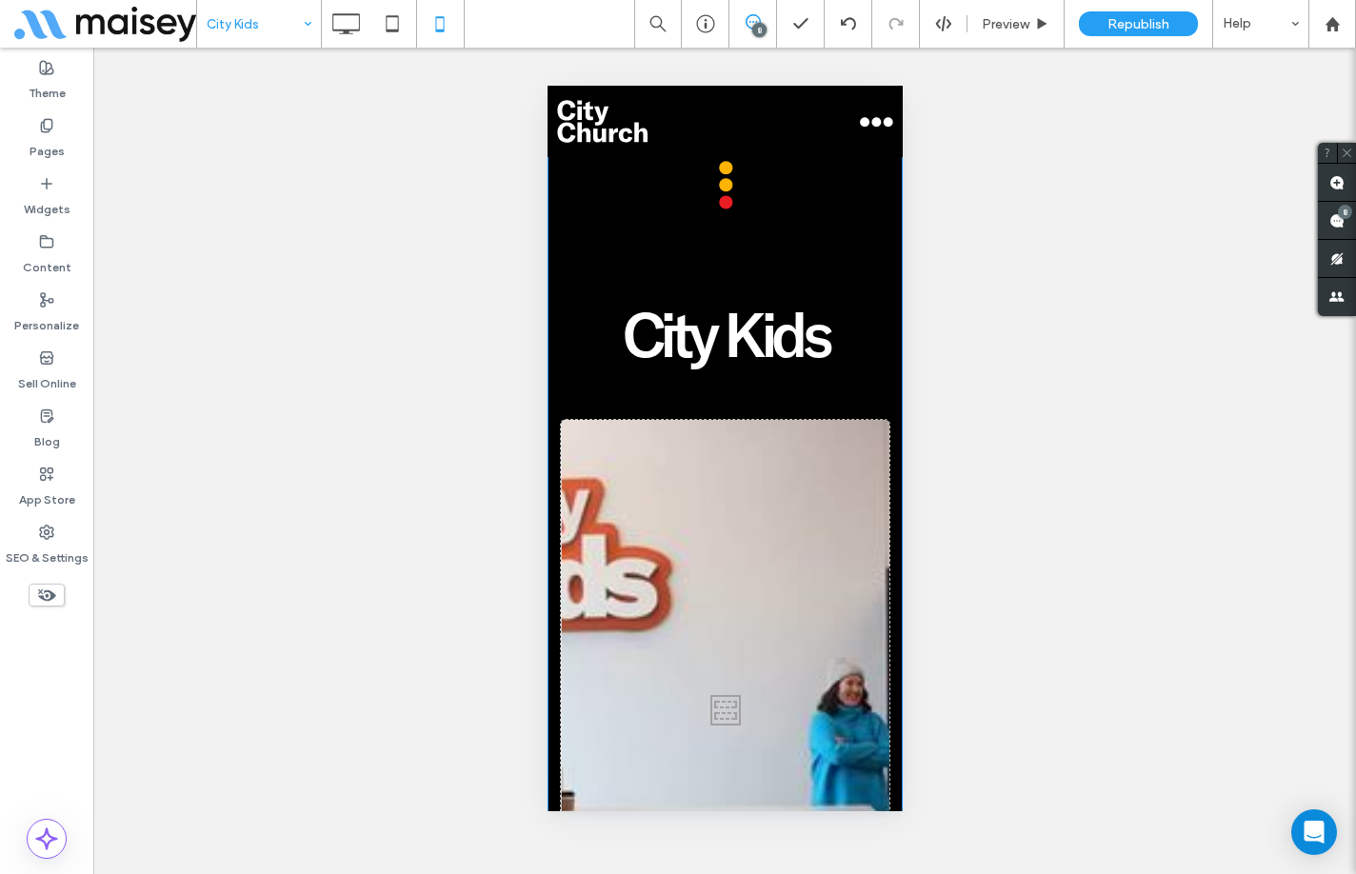
scroll to position [95, 0]
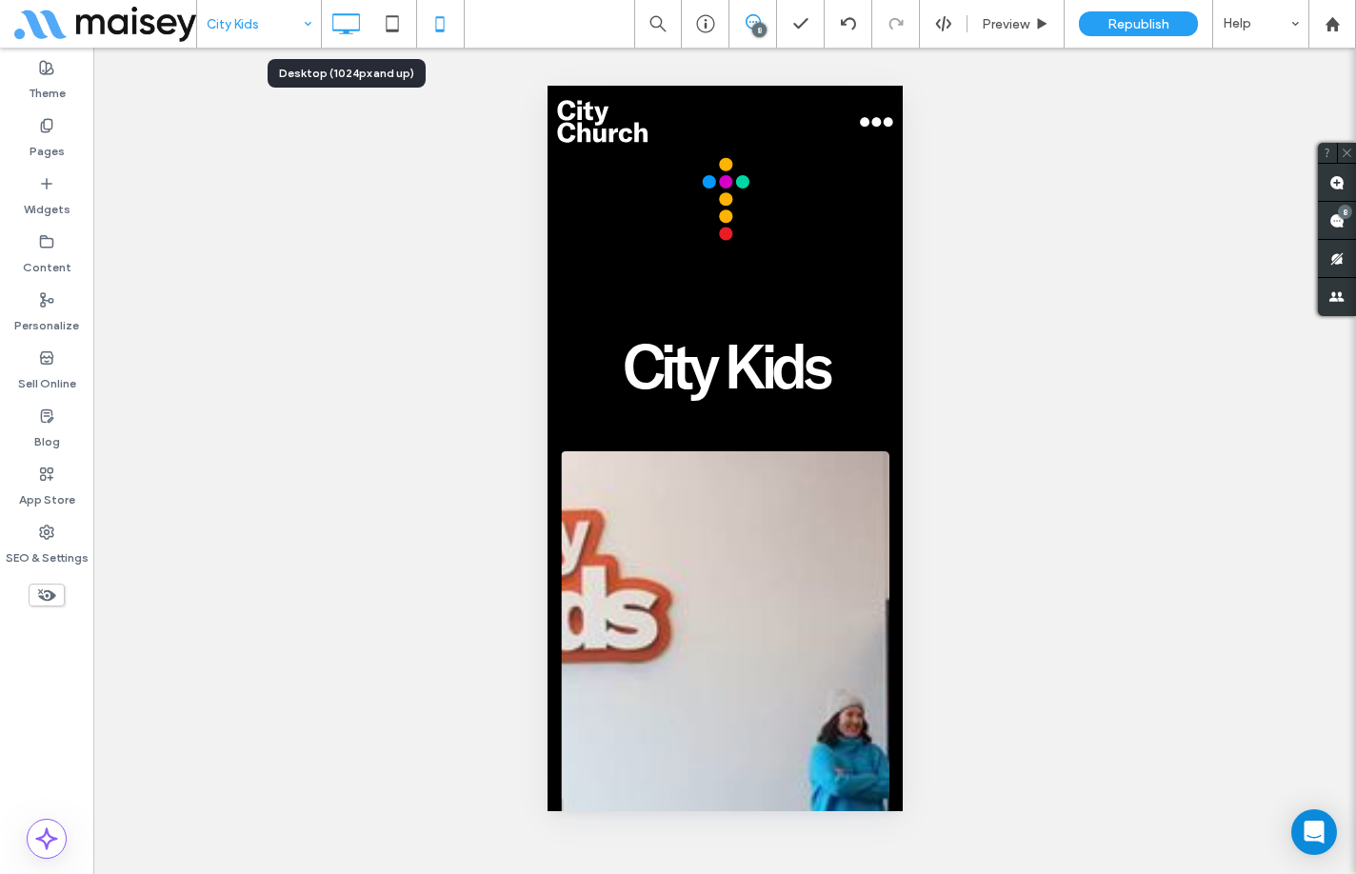
click at [361, 16] on icon at bounding box center [346, 24] width 38 height 38
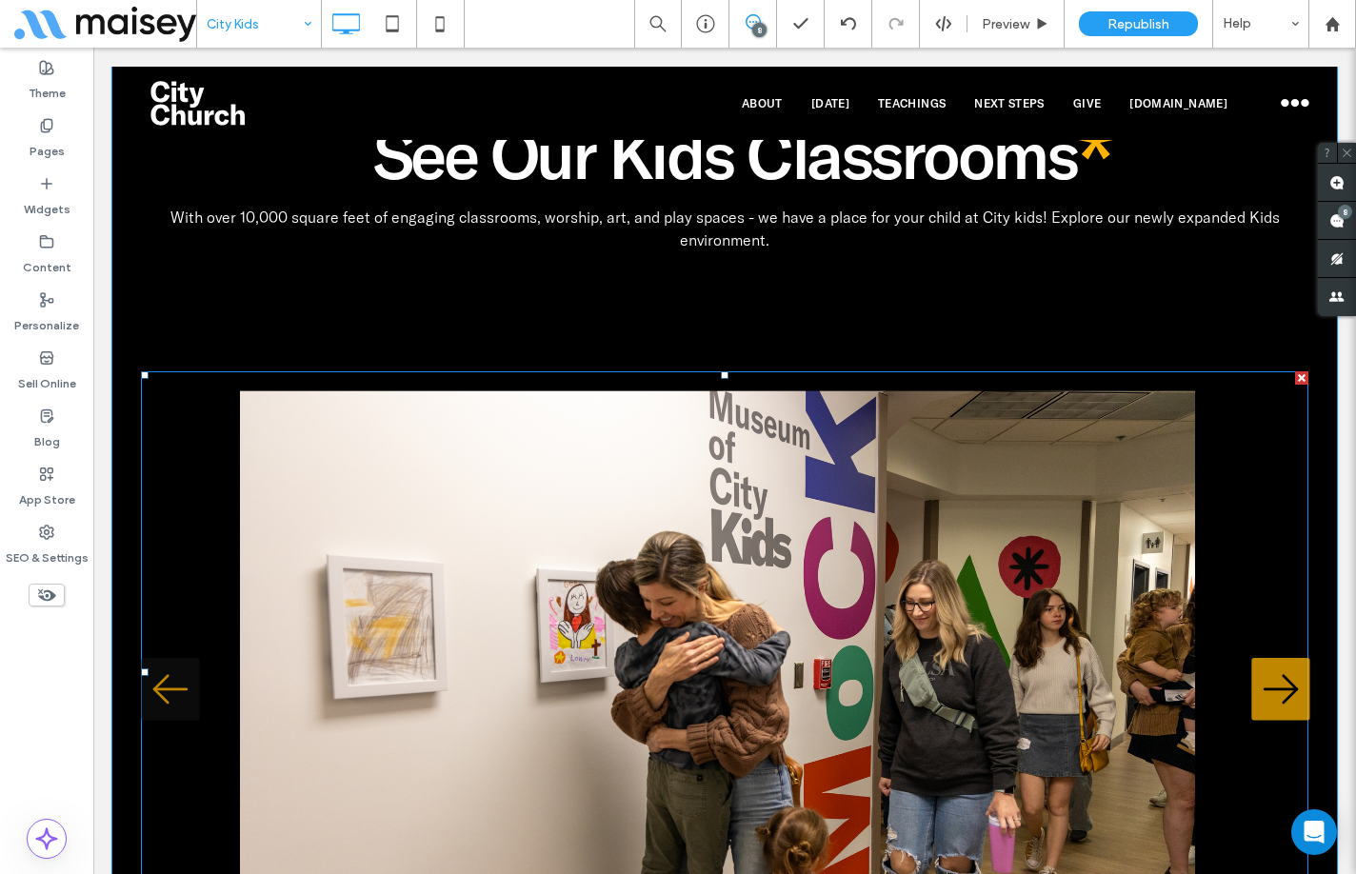
scroll to position [2381, 0]
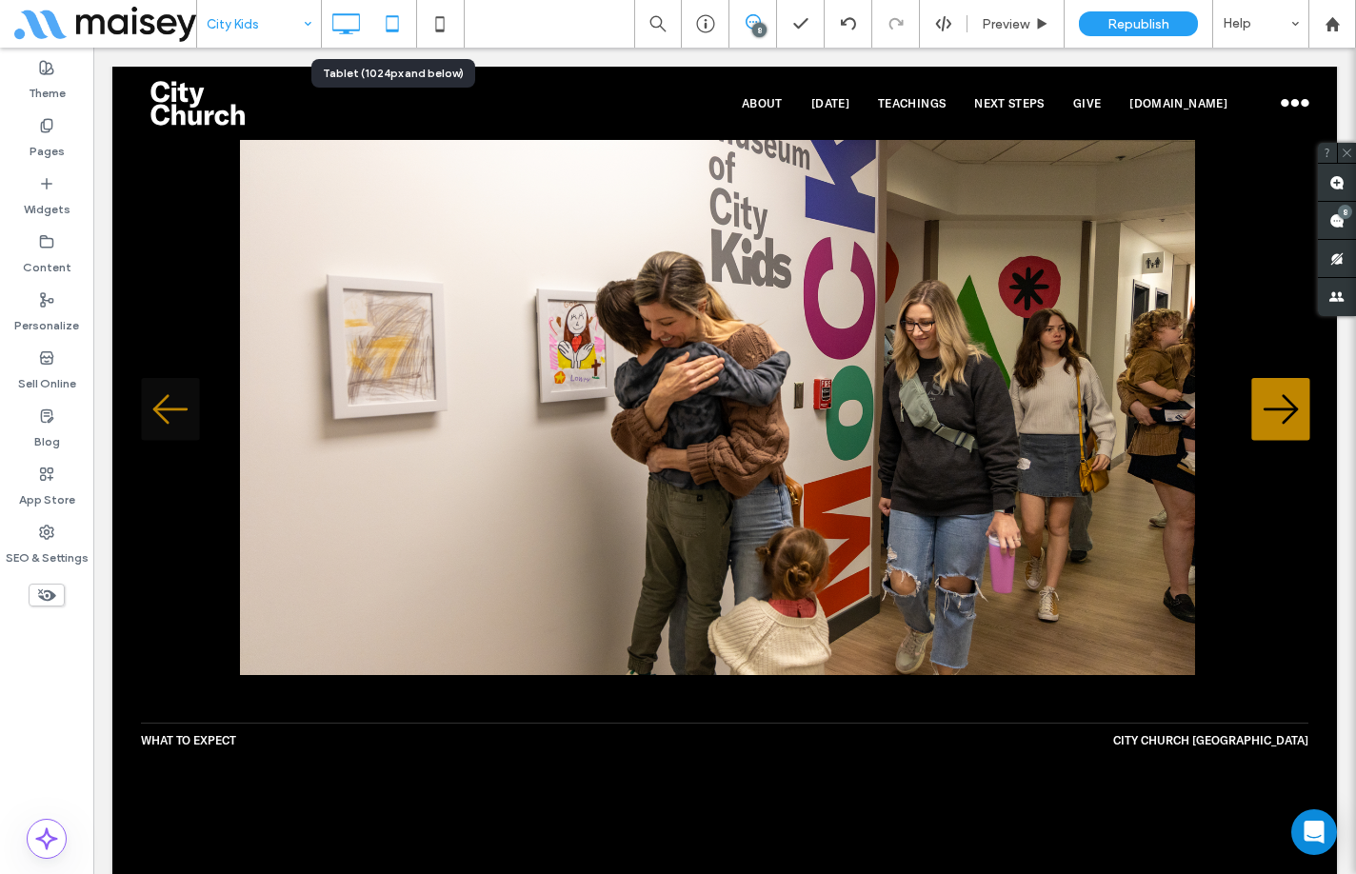
click at [403, 33] on icon at bounding box center [392, 24] width 38 height 38
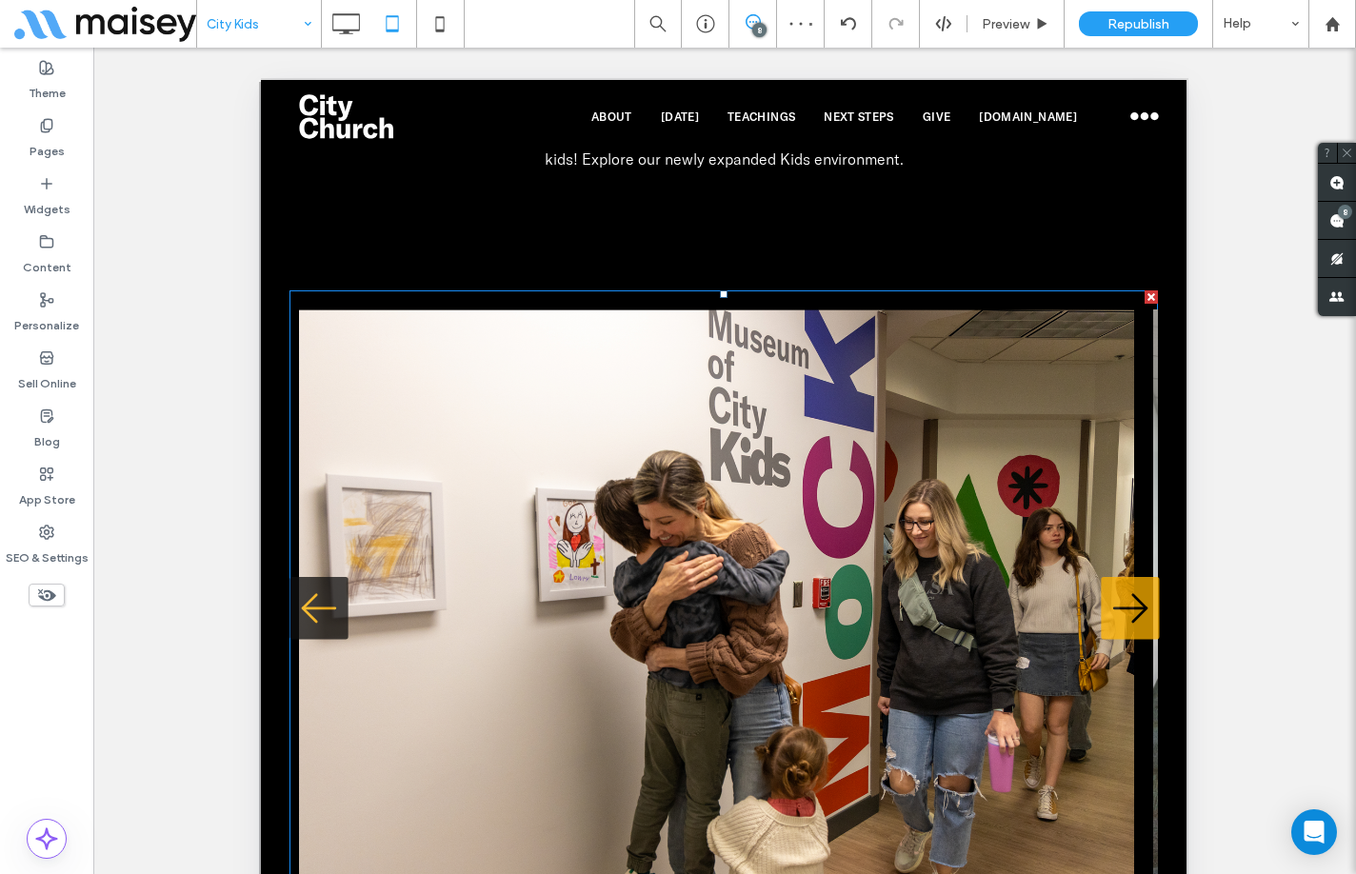
scroll to position [2286, 0]
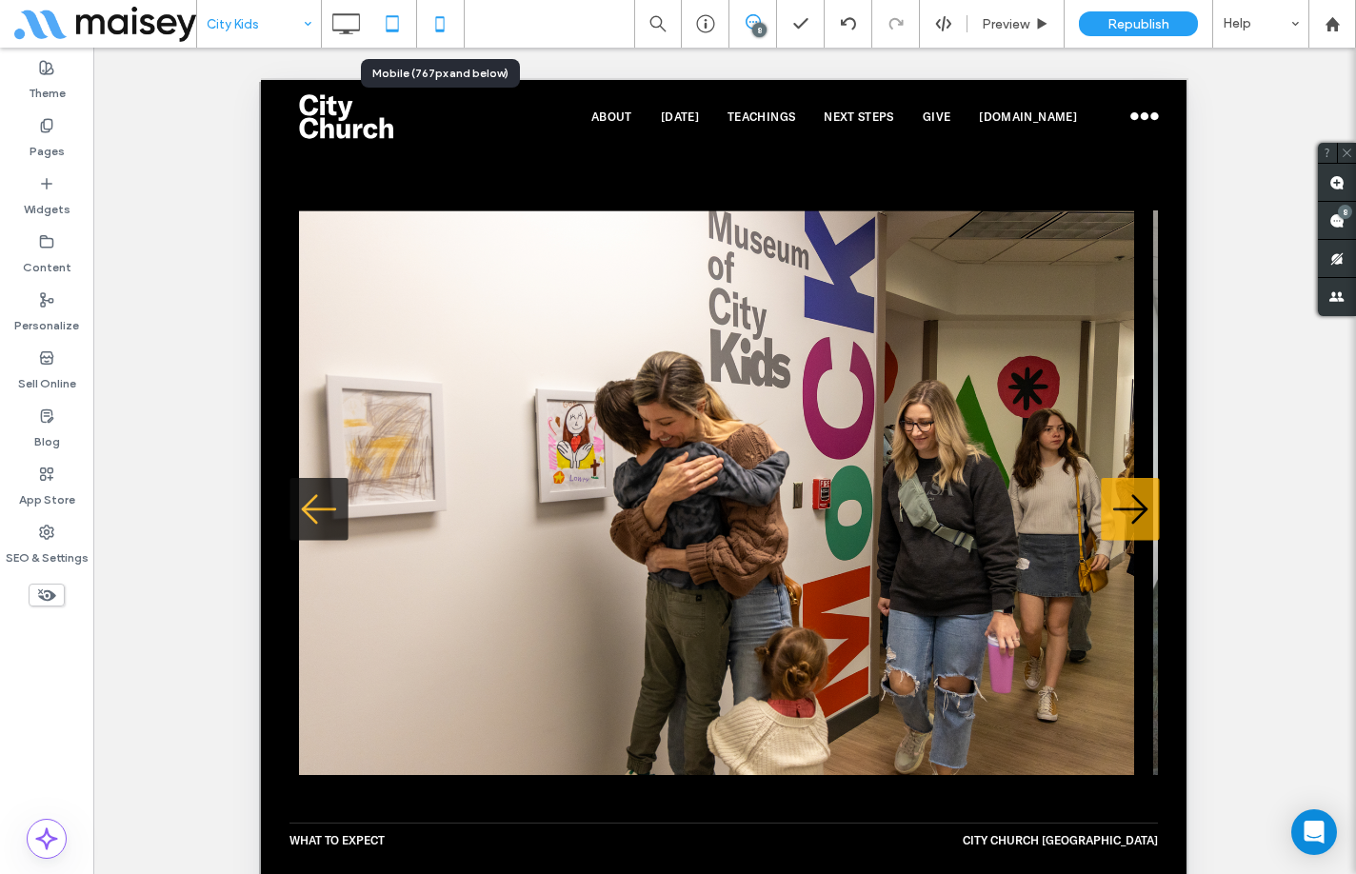
click at [432, 29] on icon at bounding box center [440, 24] width 38 height 38
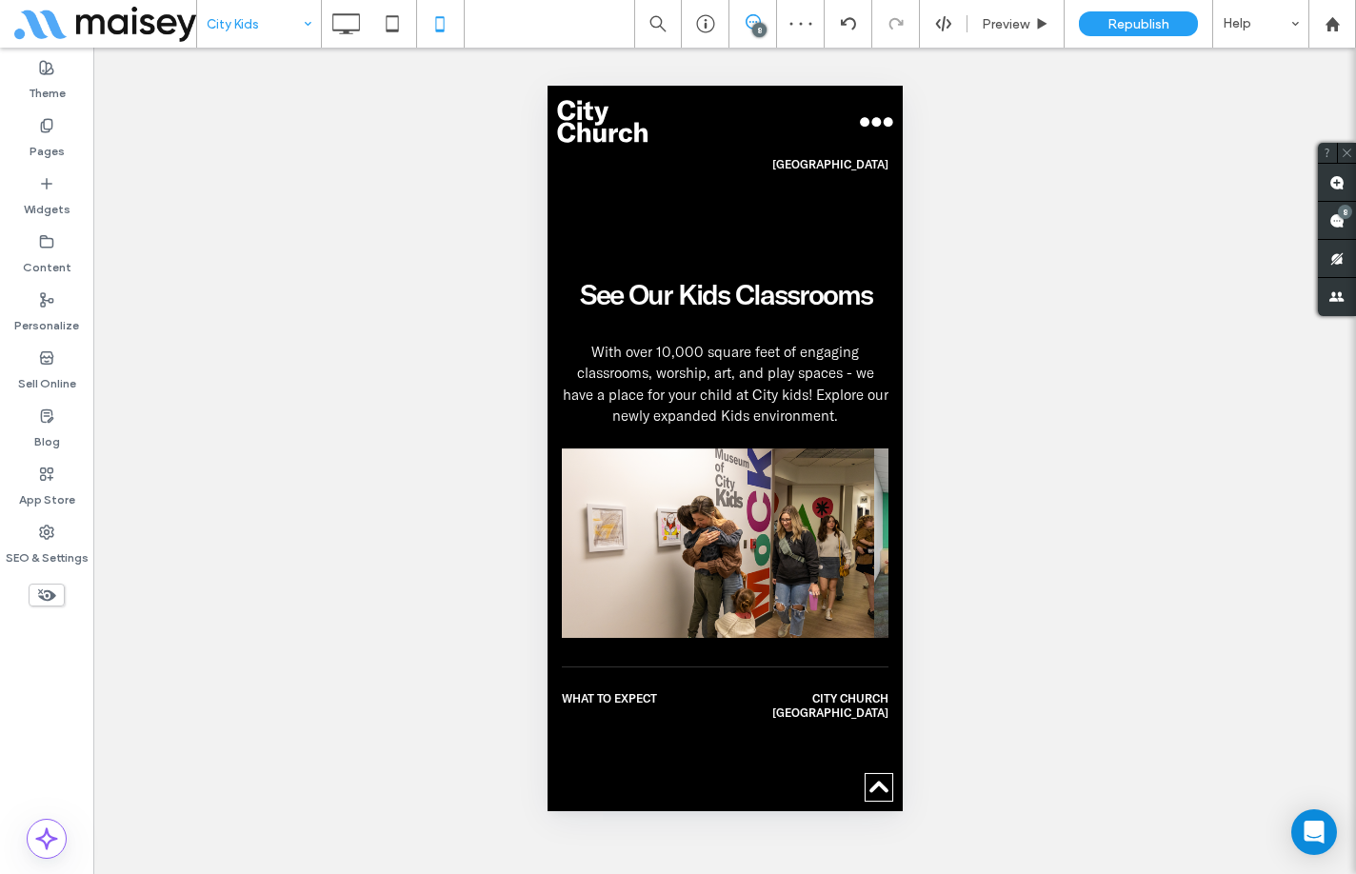
scroll to position [1810, 0]
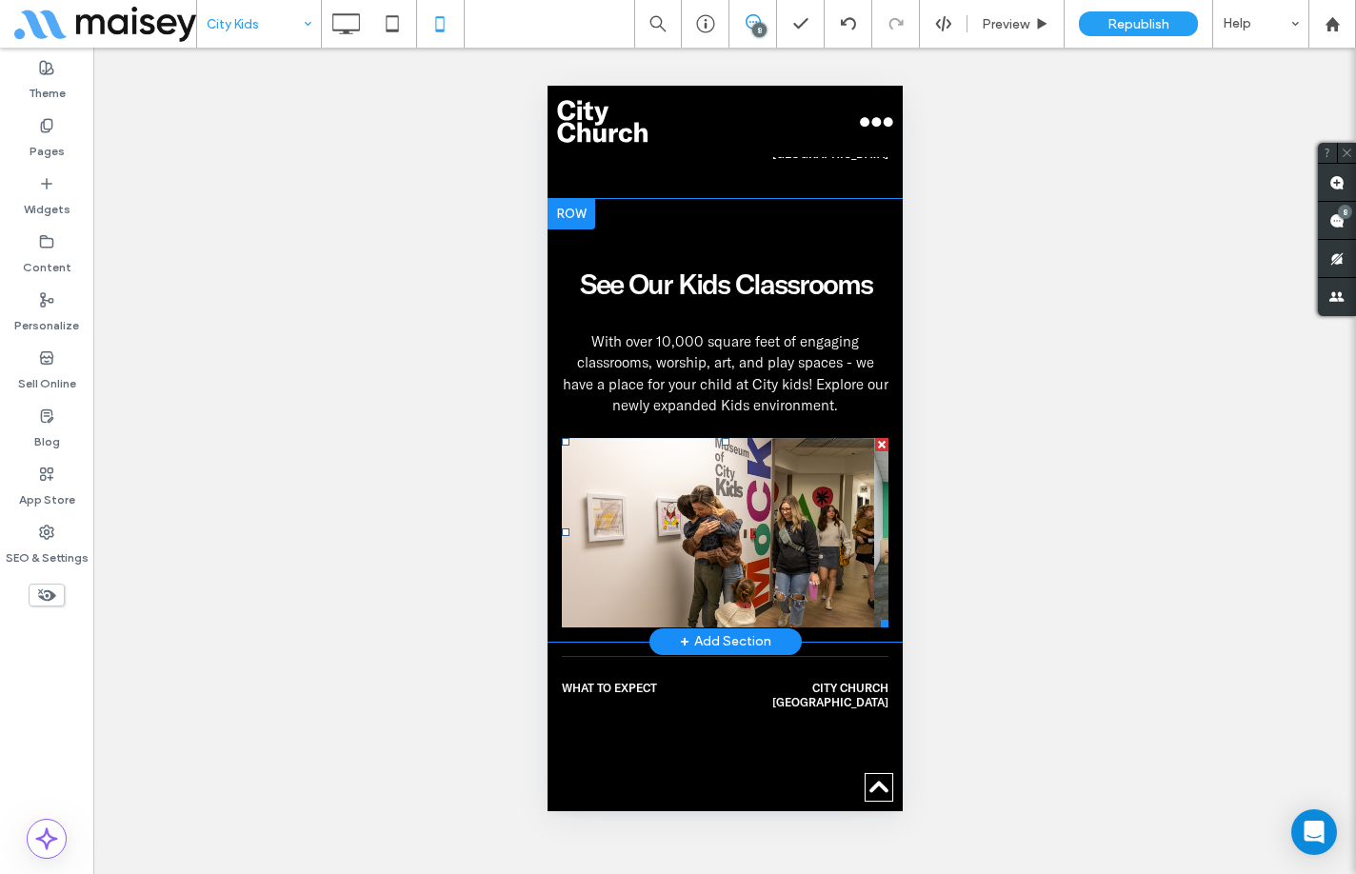
click at [723, 463] on span at bounding box center [724, 533] width 327 height 190
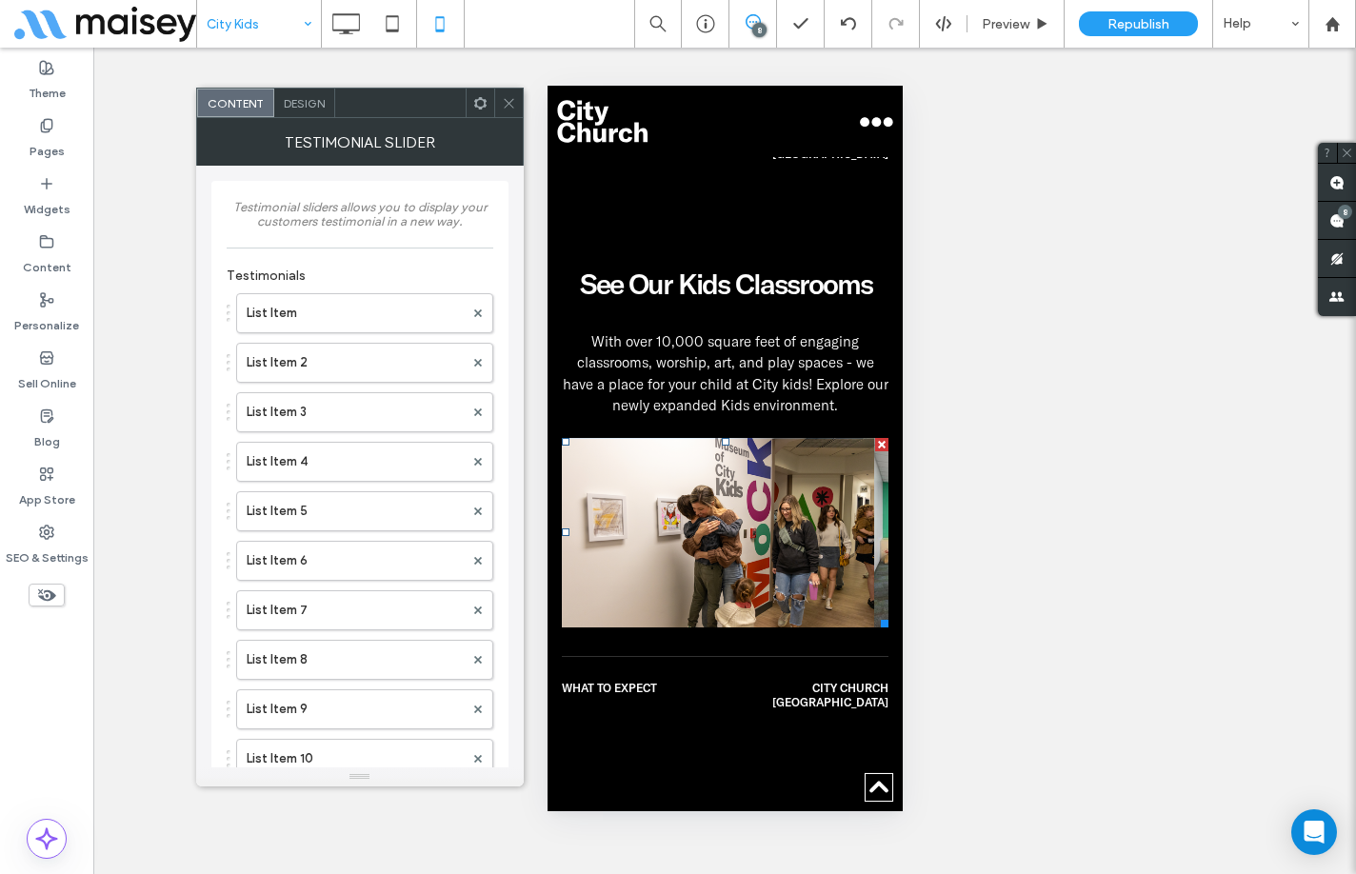
click at [502, 98] on icon at bounding box center [509, 103] width 14 height 14
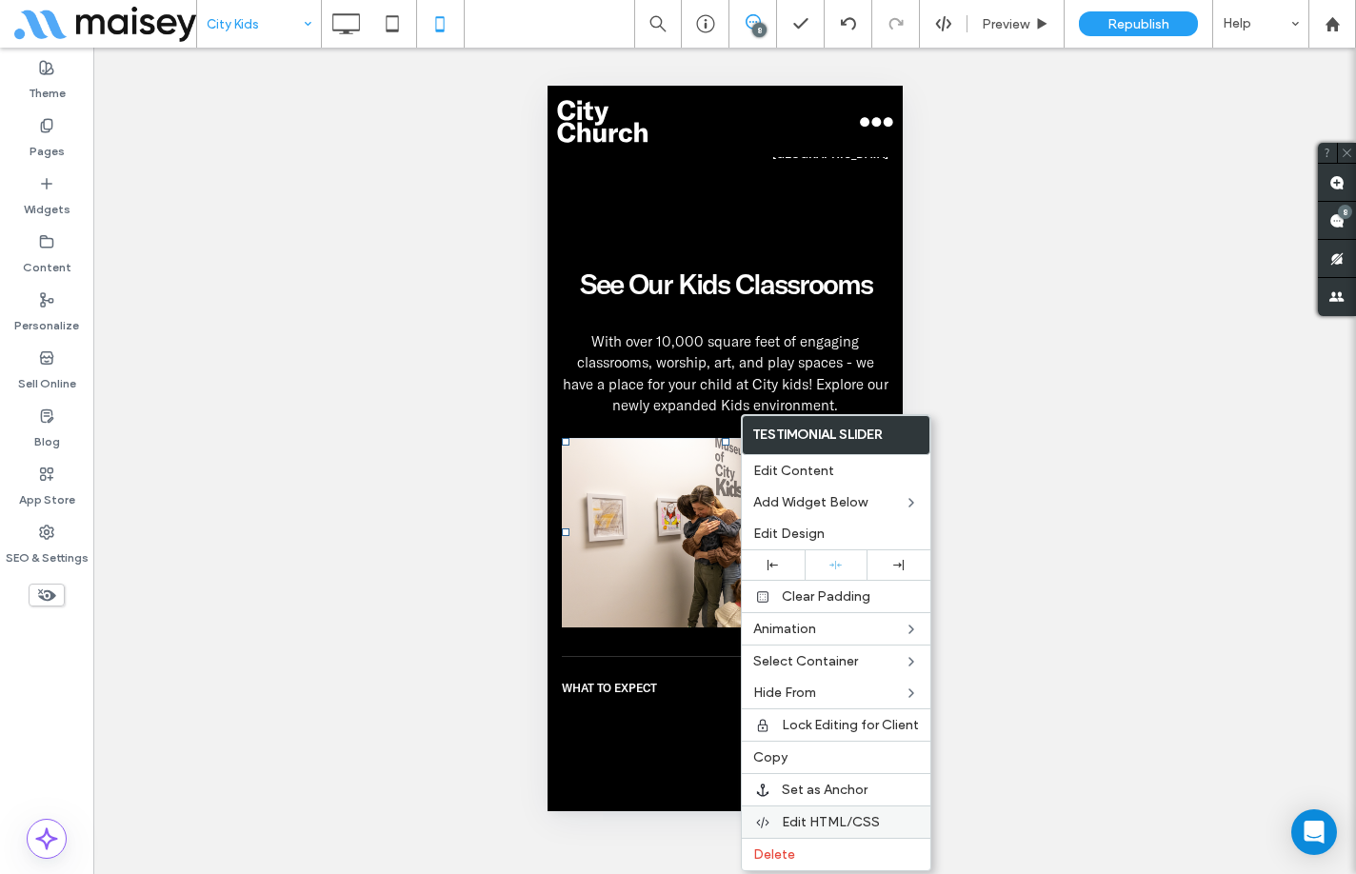
click at [836, 817] on span "Edit HTML/CSS" at bounding box center [831, 822] width 98 height 16
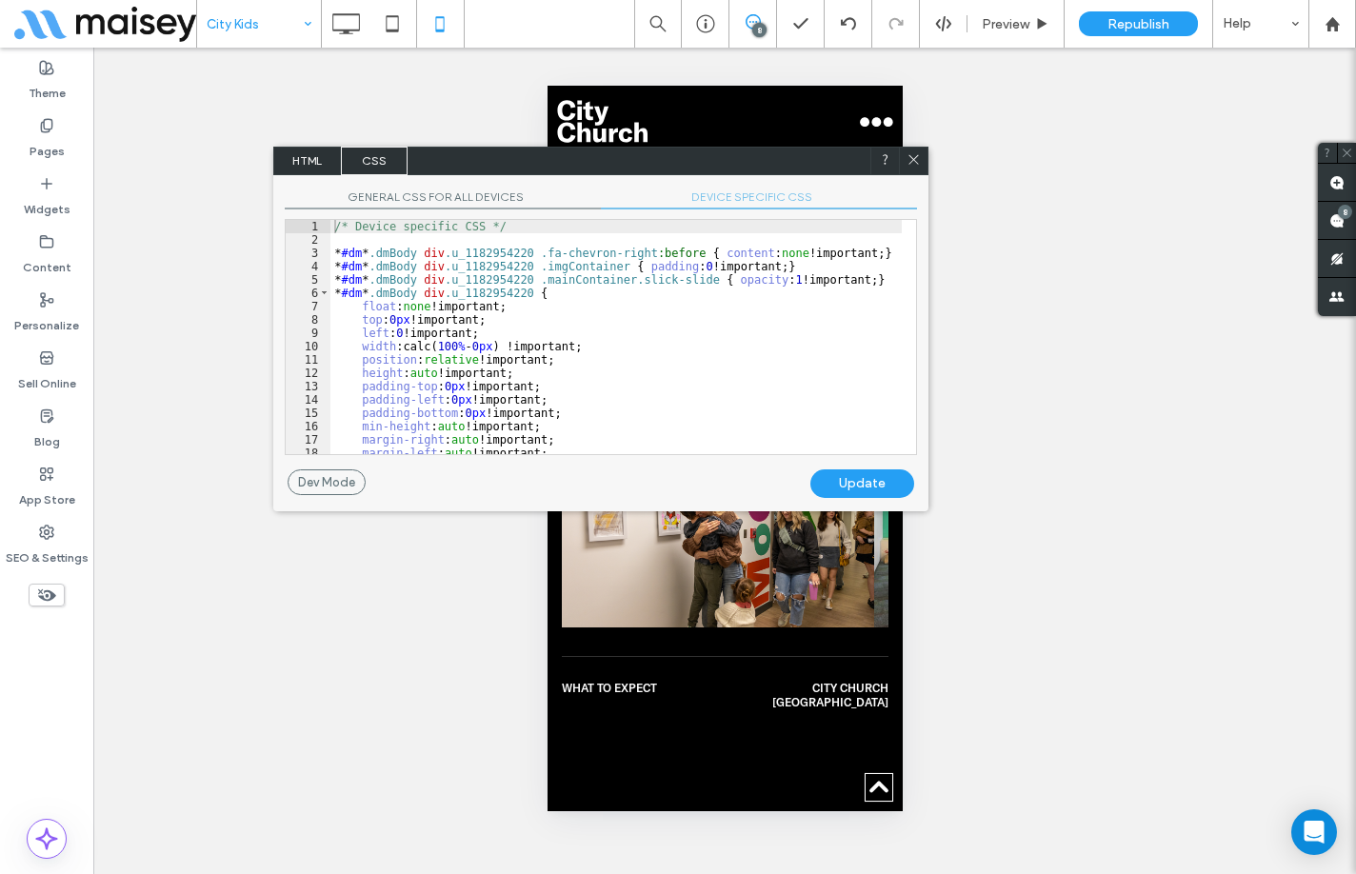
click at [735, 197] on span "DEVICE SPECIFIC CSS" at bounding box center [759, 200] width 316 height 20
click at [733, 303] on div "/* Device specific CSS */ * #dm * .dmBody div .u_1182954220 .fa-chevron-right :…" at bounding box center [617, 350] width 572 height 261
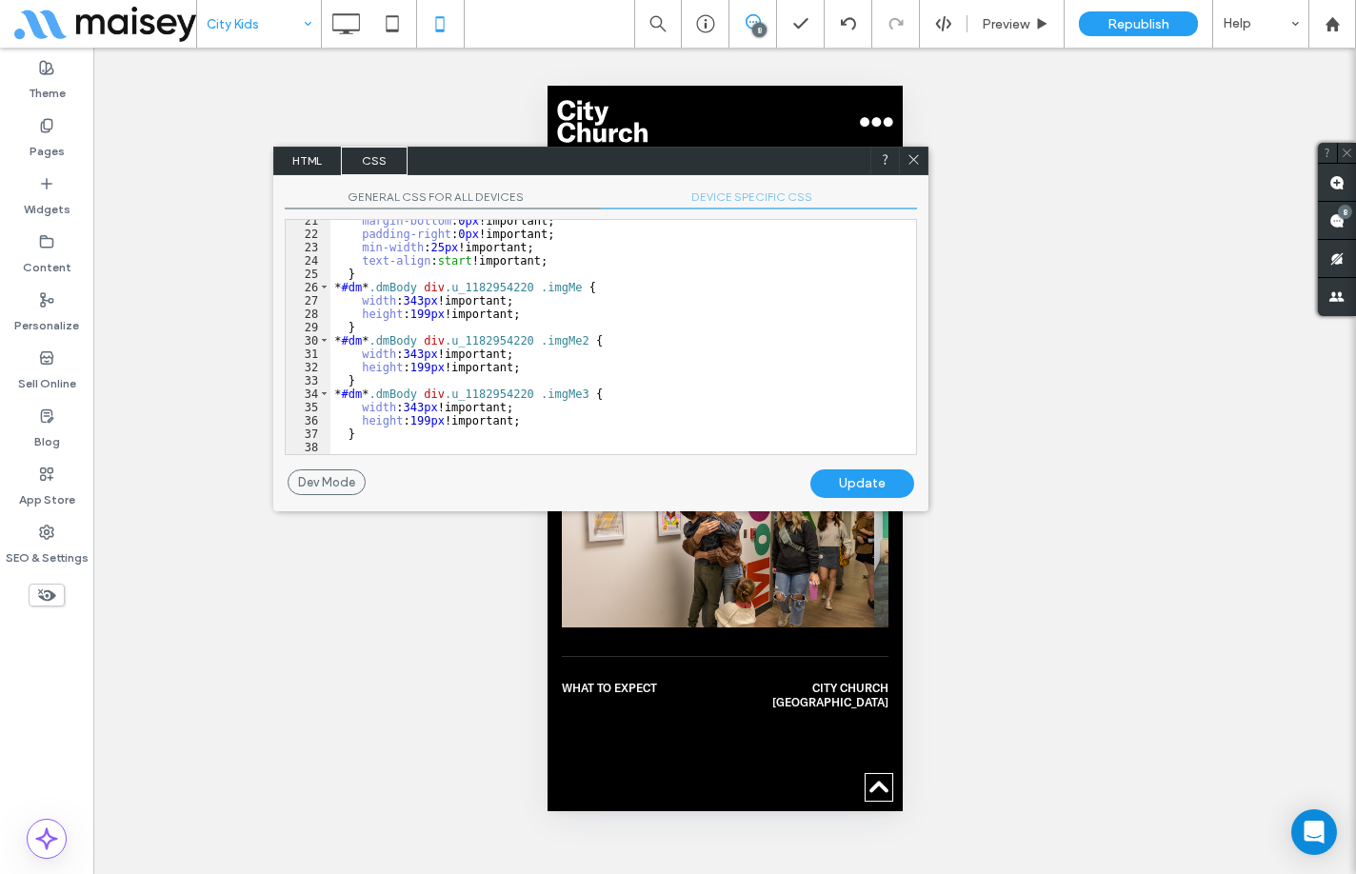
scroll to position [272, 0]
click at [462, 190] on span "GENERAL CSS FOR ALL DEVICES" at bounding box center [443, 200] width 316 height 20
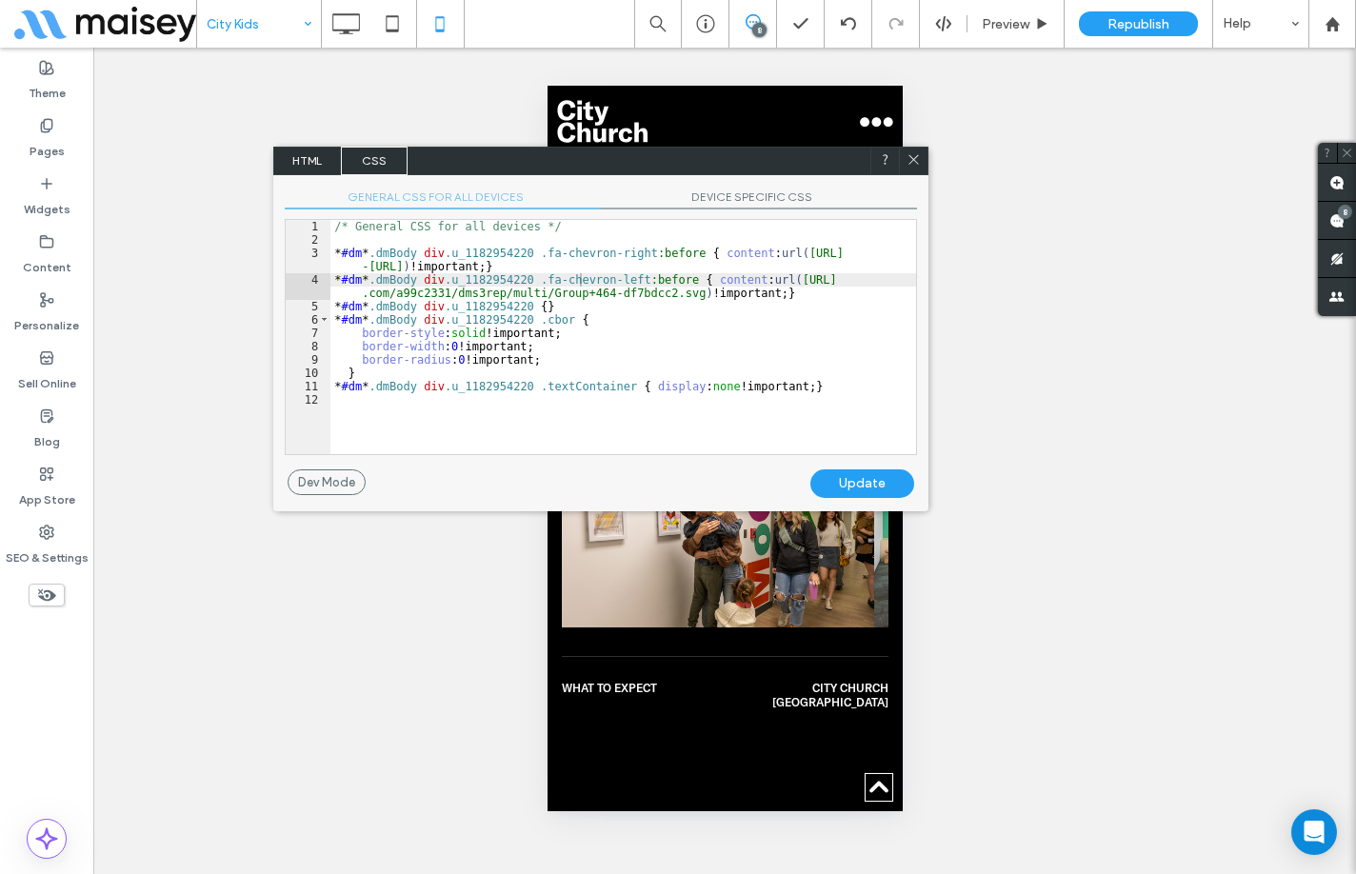
click at [640, 318] on div "/* General CSS for all devices */ * #dm * .dmBody div .u_1182954220 .fa-chevron…" at bounding box center [624, 350] width 586 height 261
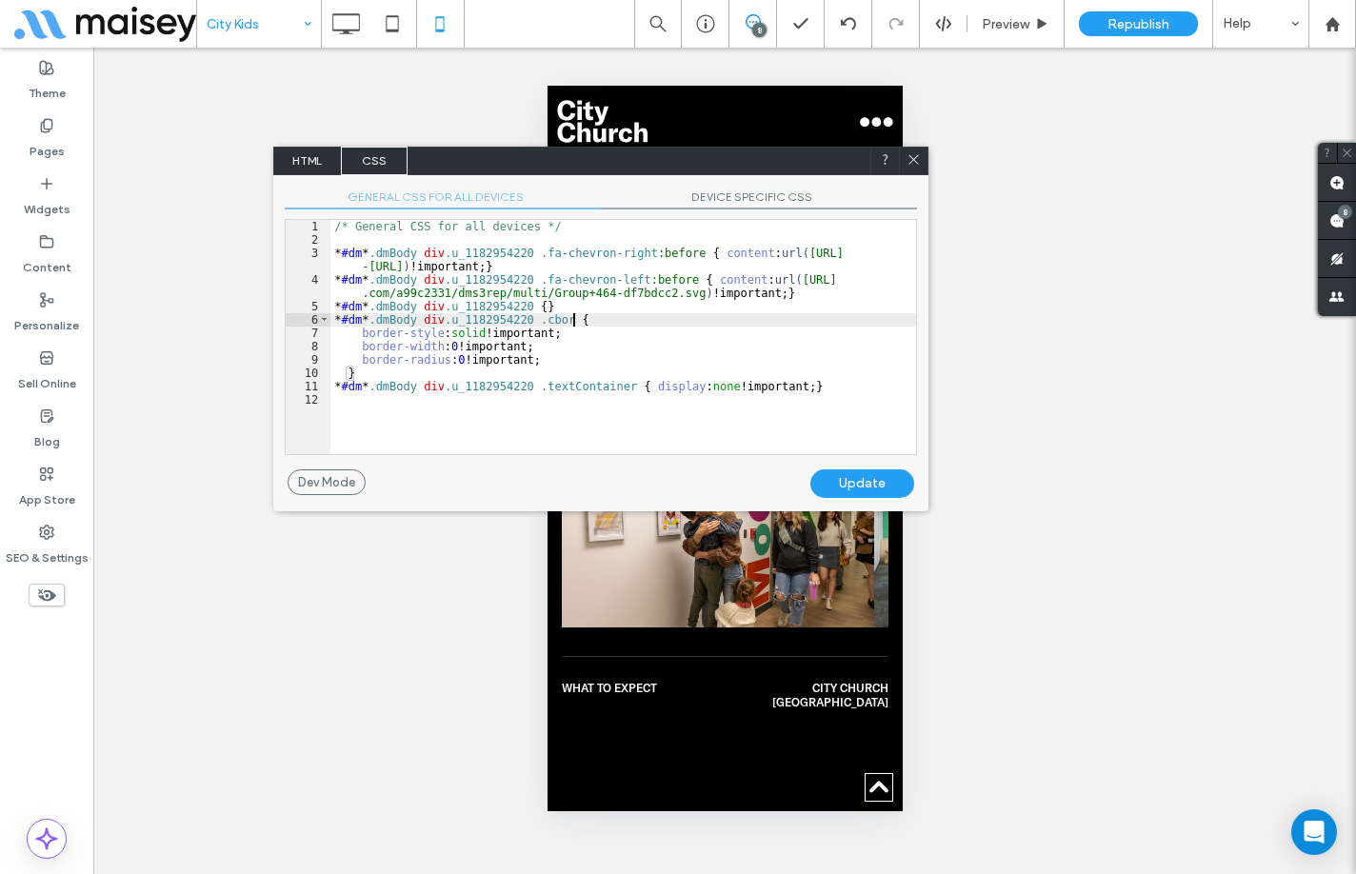
click at [776, 201] on span "DEVICE SPECIFIC CSS" at bounding box center [759, 200] width 316 height 20
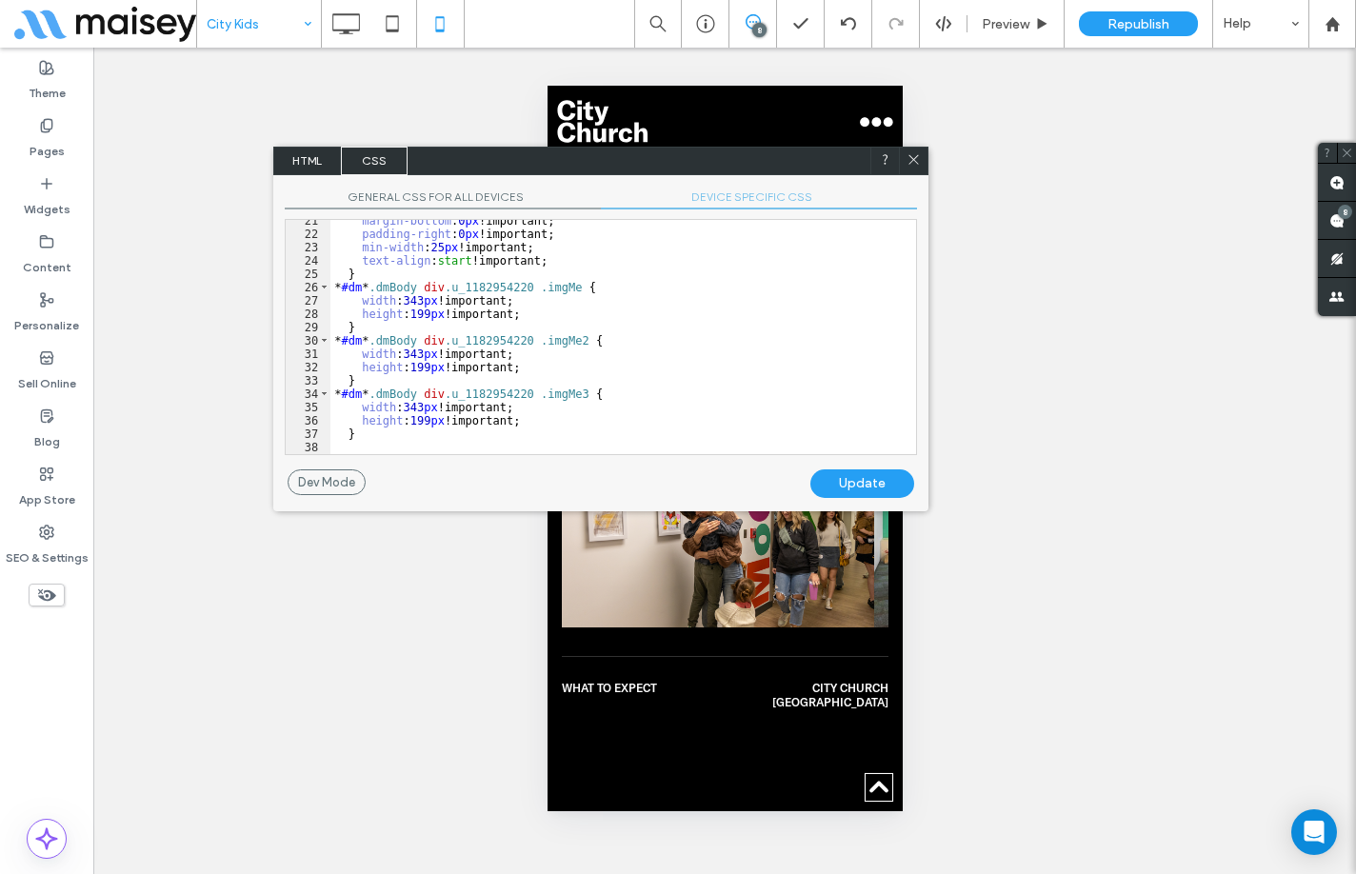
click at [718, 337] on div "margin-bottom : 0 px !important; padding-right : 0 px !important; min-width : 2…" at bounding box center [617, 344] width 572 height 261
click at [919, 160] on icon at bounding box center [914, 159] width 14 height 14
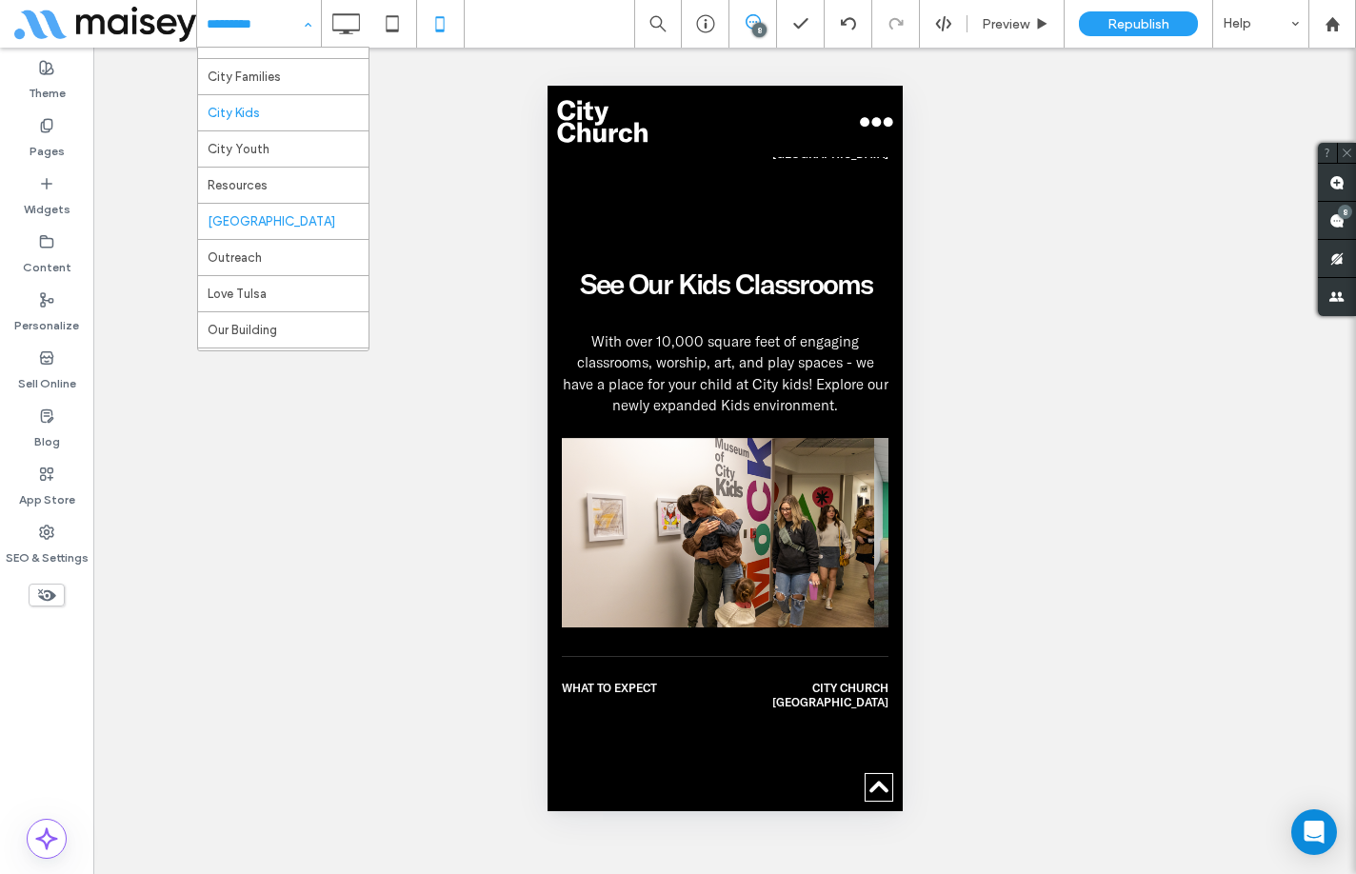
scroll to position [286, 0]
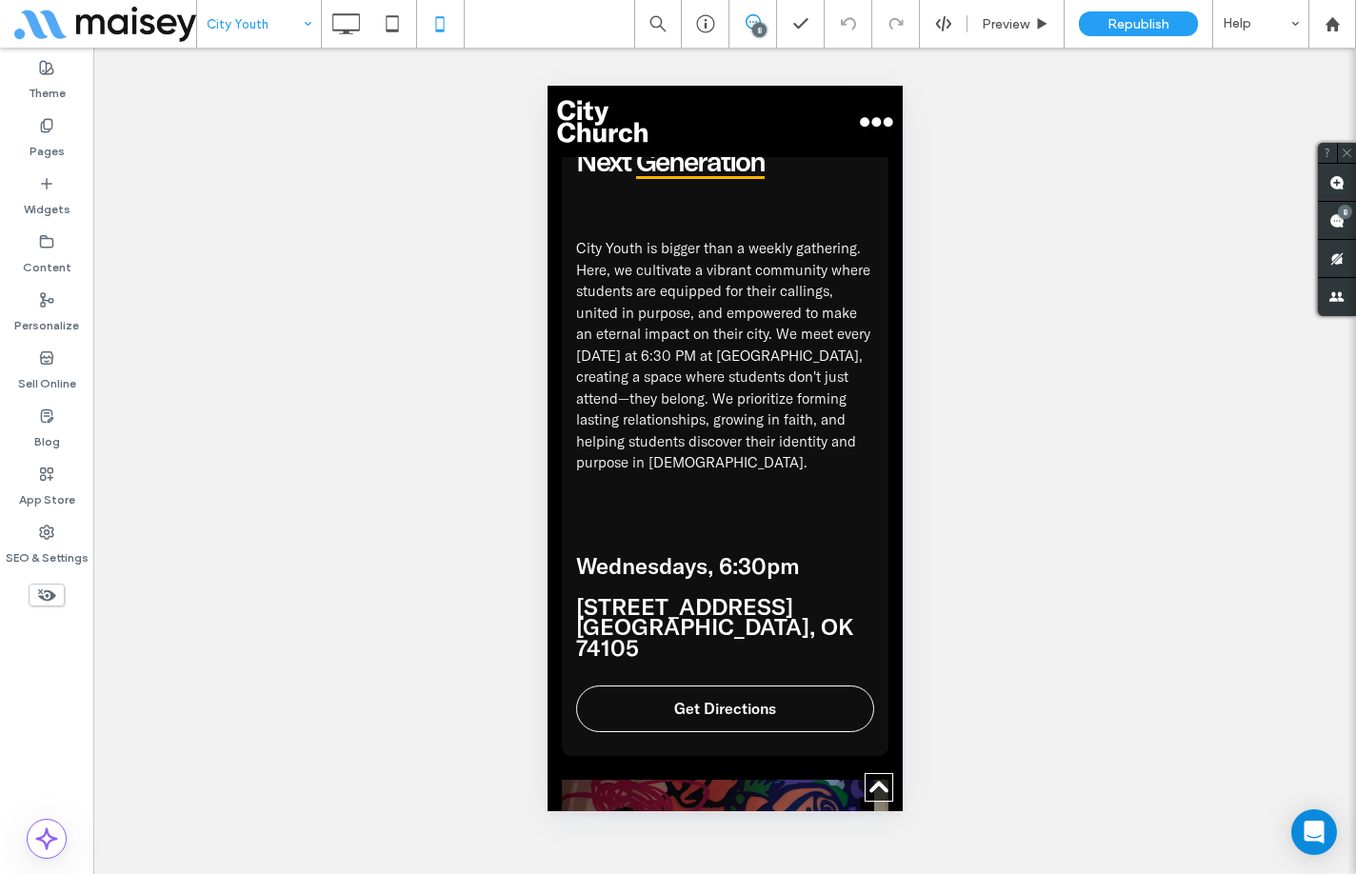
scroll to position [1619, 0]
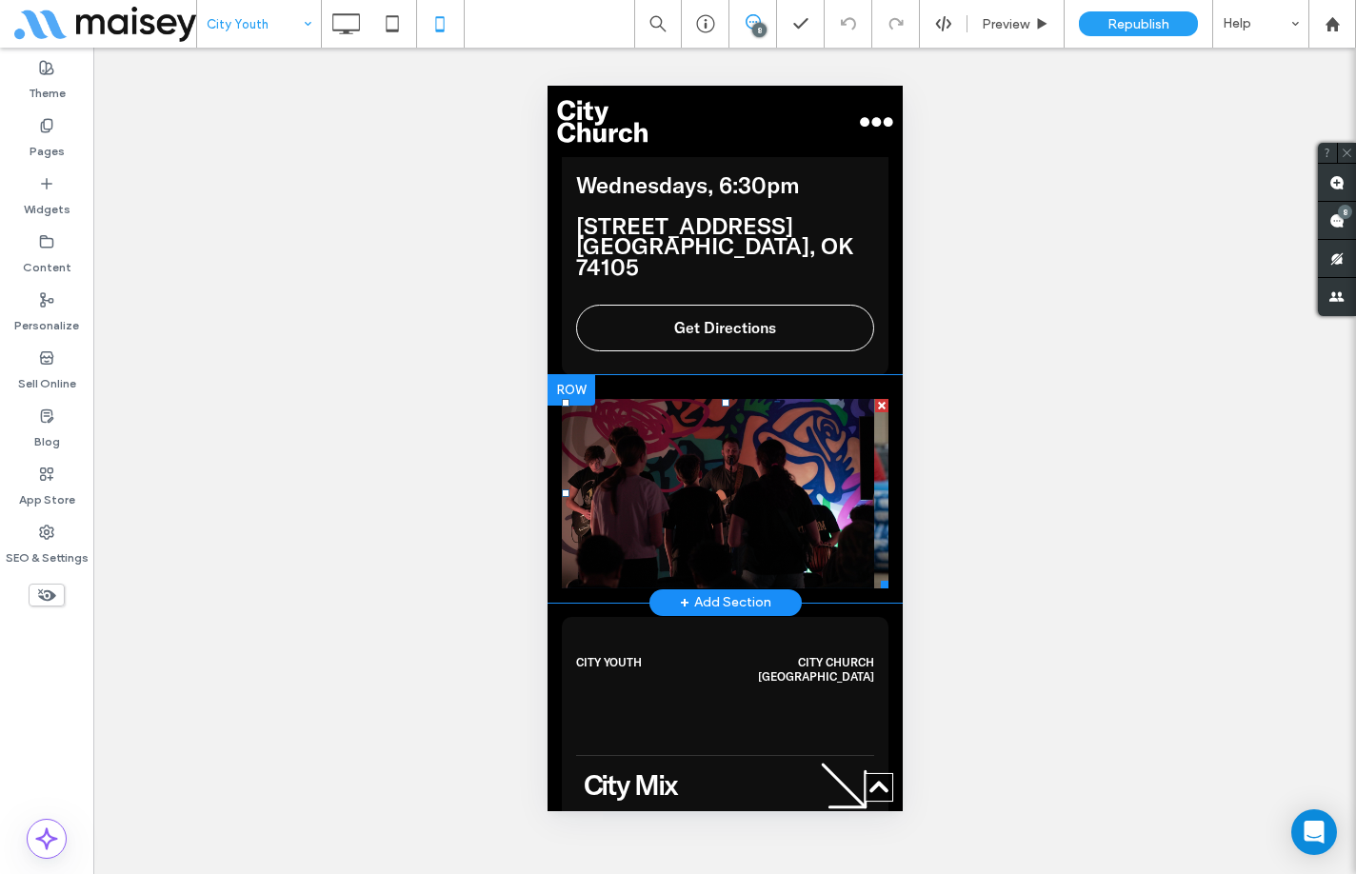
click at [749, 436] on span at bounding box center [724, 494] width 327 height 190
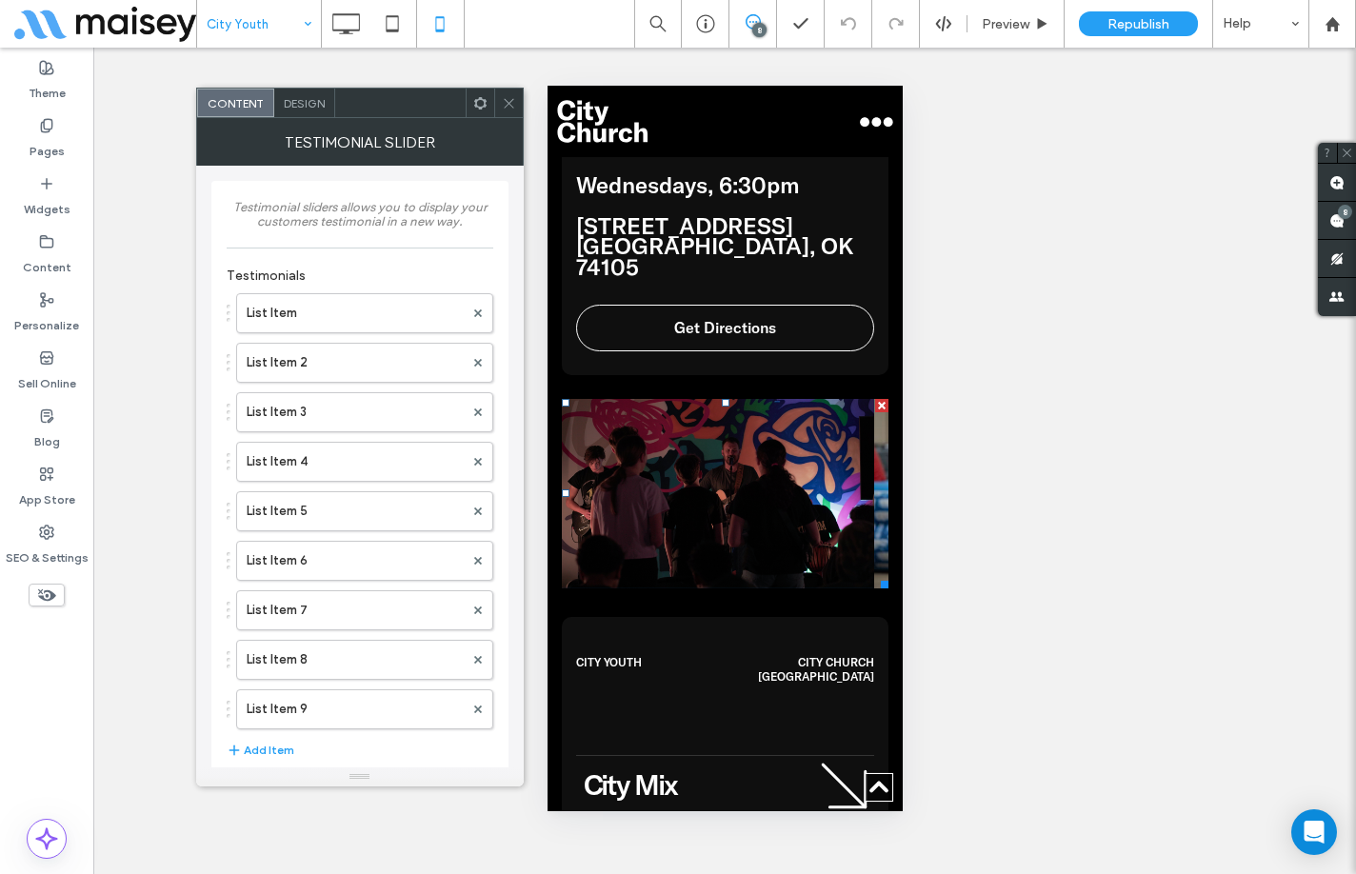
click at [512, 106] on use at bounding box center [509, 103] width 10 height 10
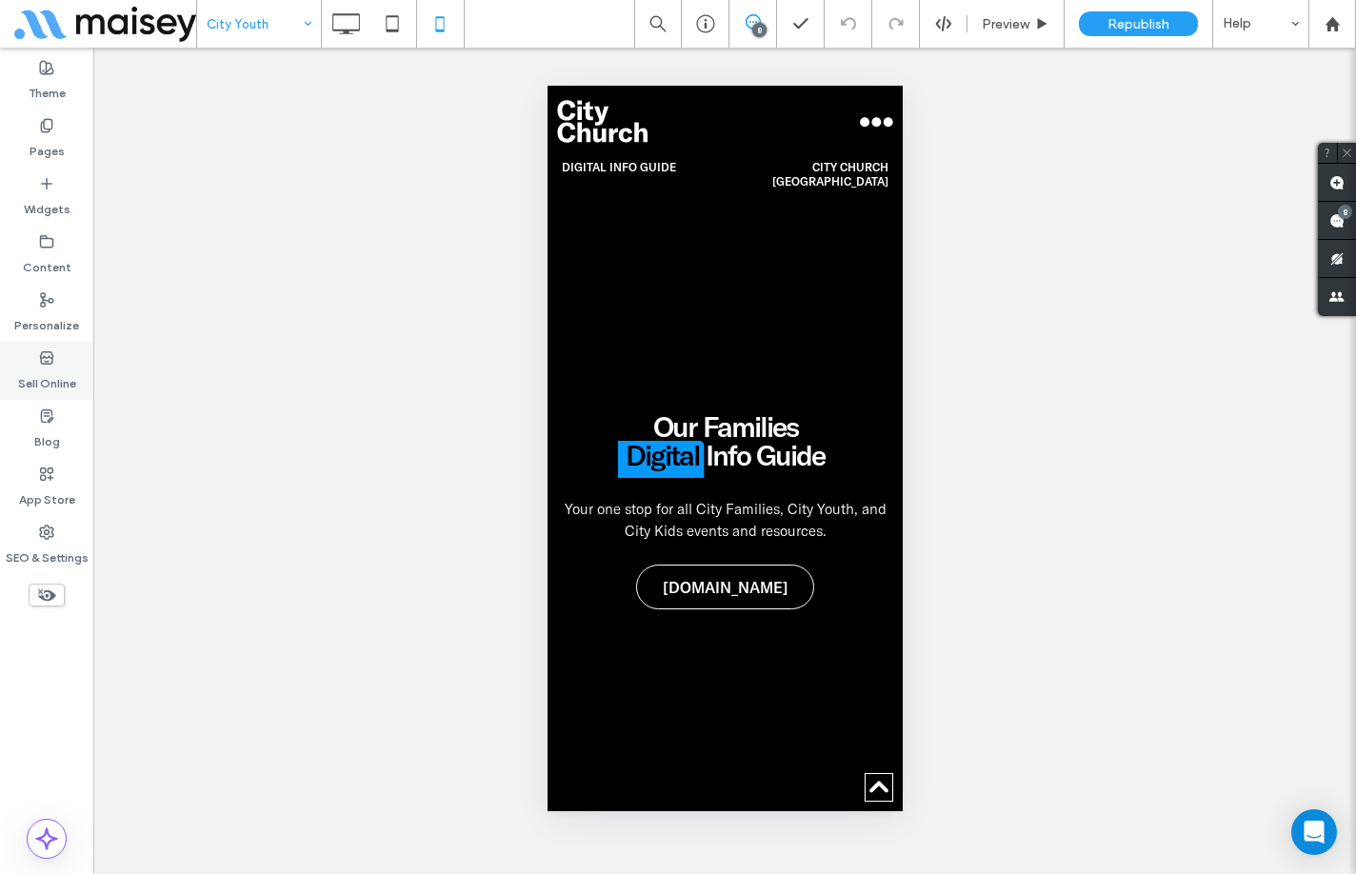
scroll to position [3906, 0]
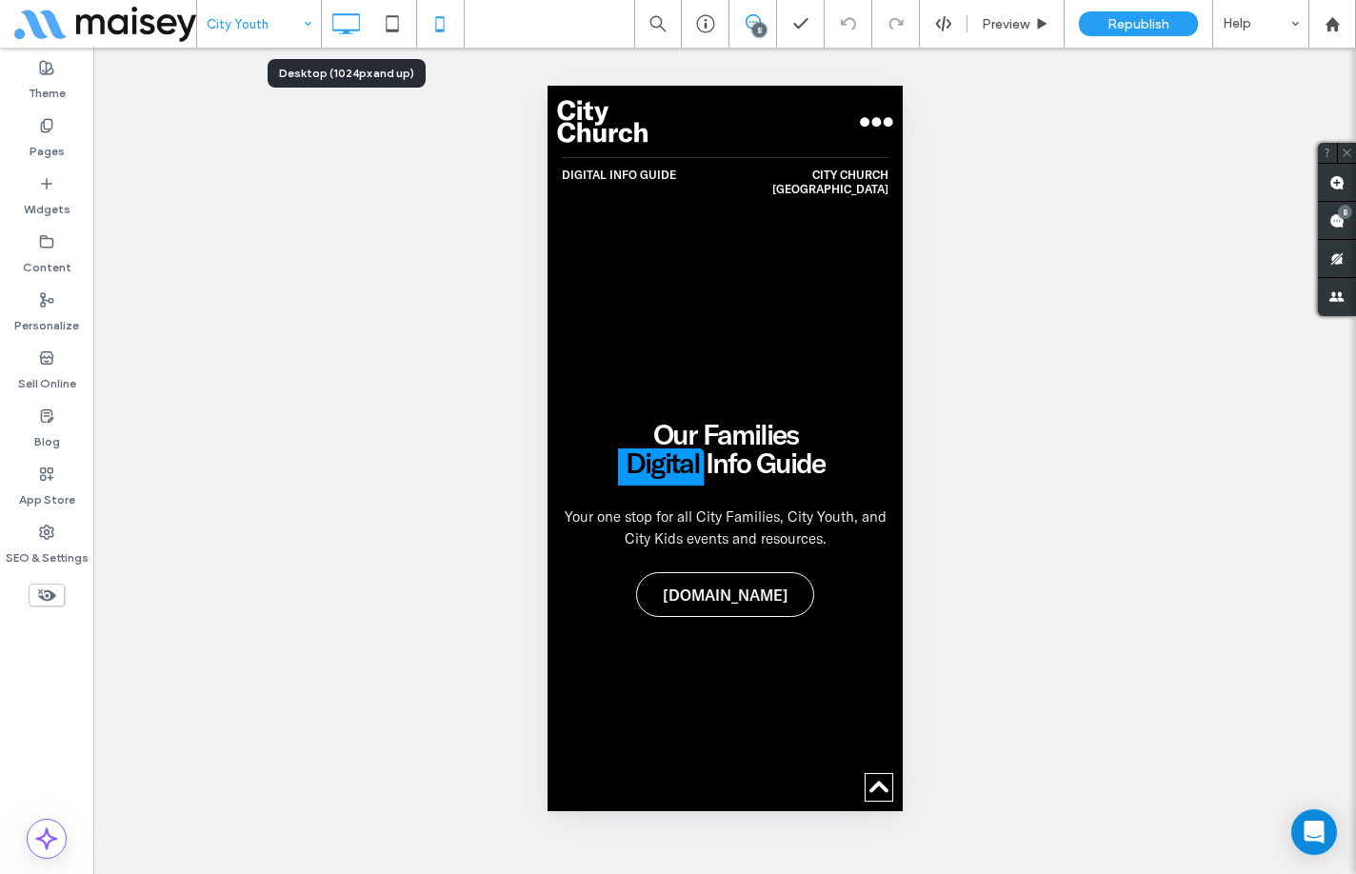
click at [344, 24] on icon at bounding box center [346, 24] width 38 height 38
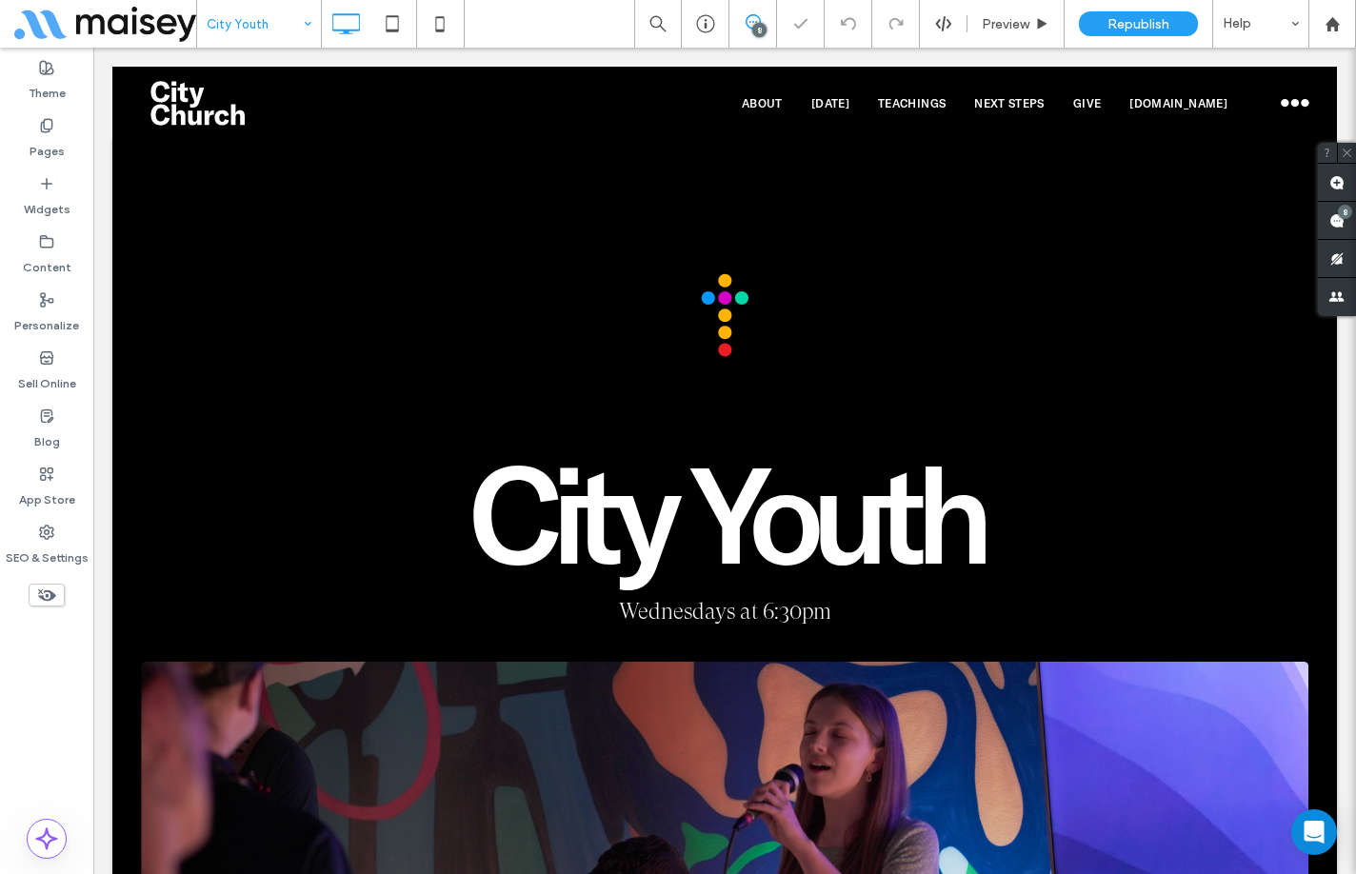
scroll to position [0, 0]
